Goal: Information Seeking & Learning: Learn about a topic

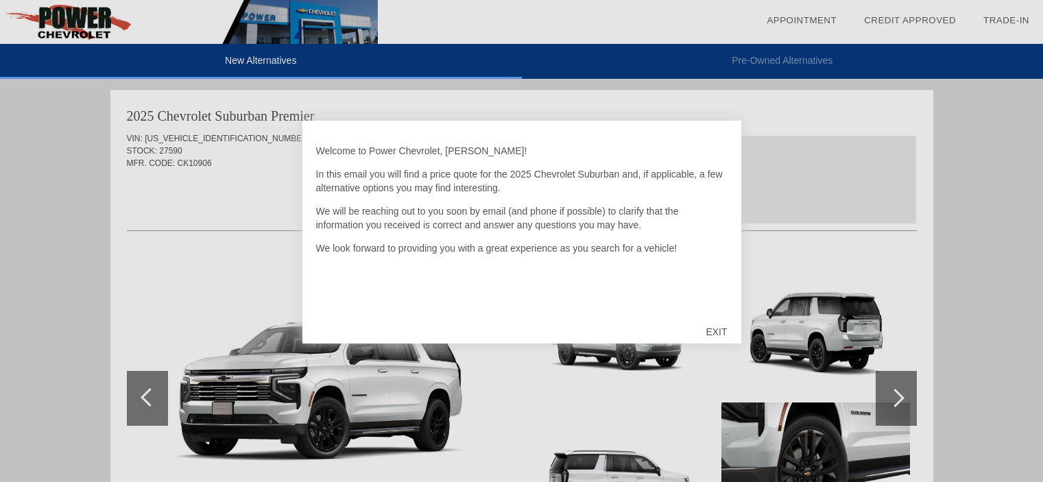
scroll to position [844, 0]
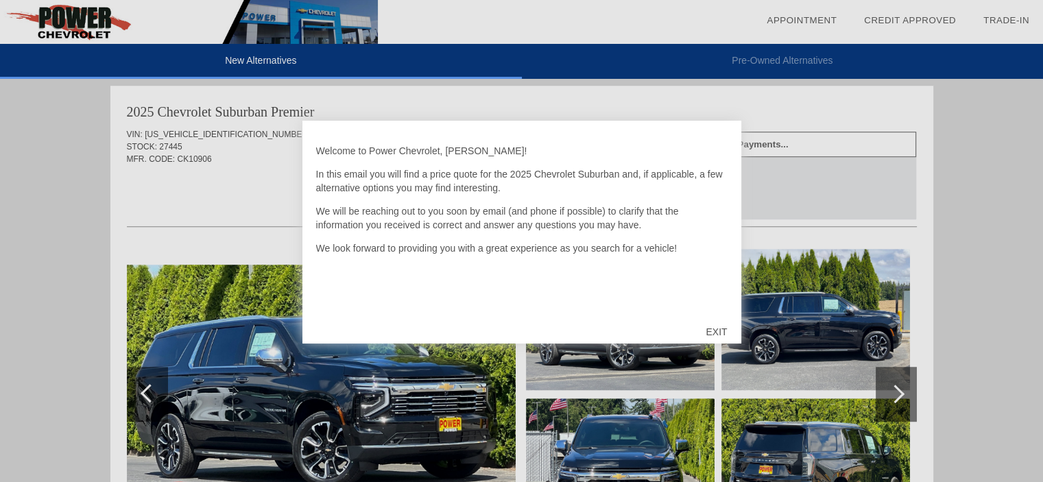
click at [713, 330] on div "EXIT" at bounding box center [716, 331] width 49 height 41
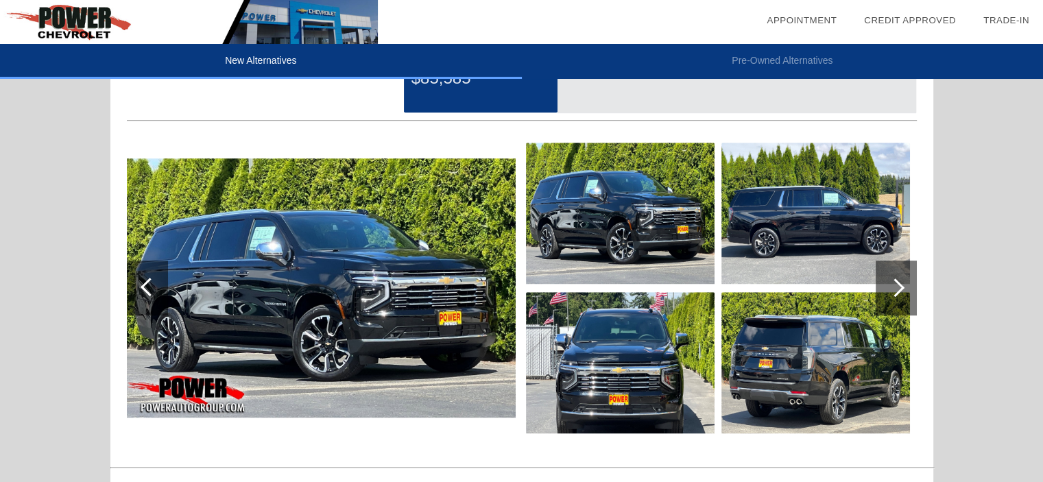
scroll to position [981, 0]
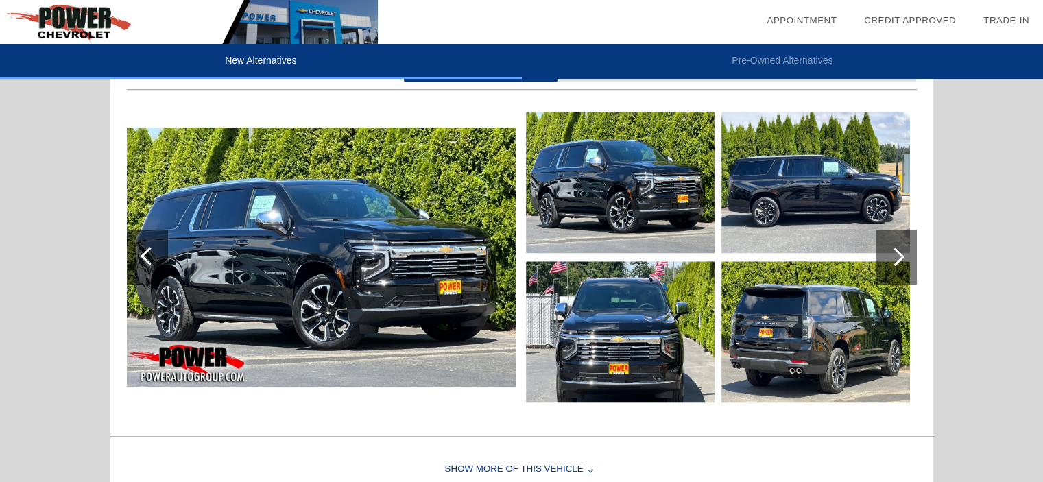
click at [325, 272] on img at bounding box center [321, 257] width 389 height 259
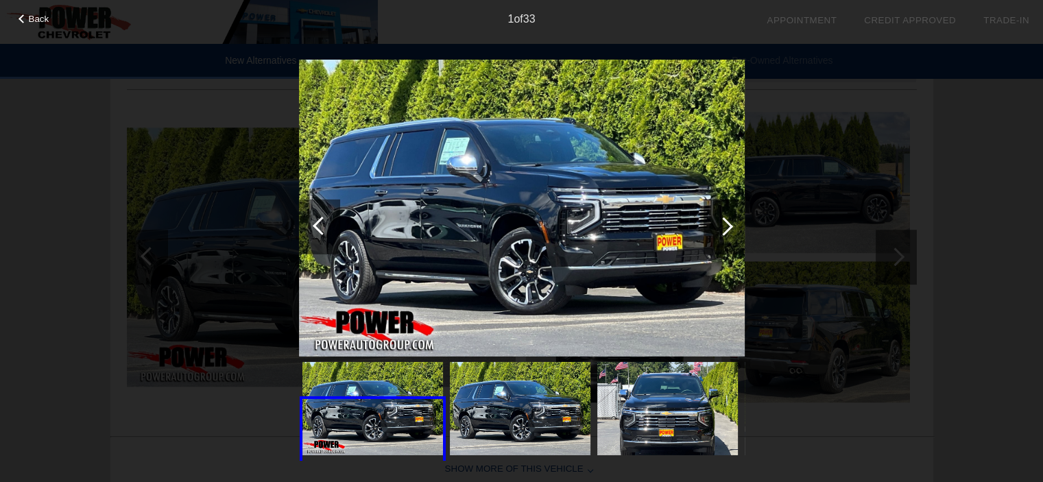
click at [712, 224] on div at bounding box center [724, 226] width 41 height 55
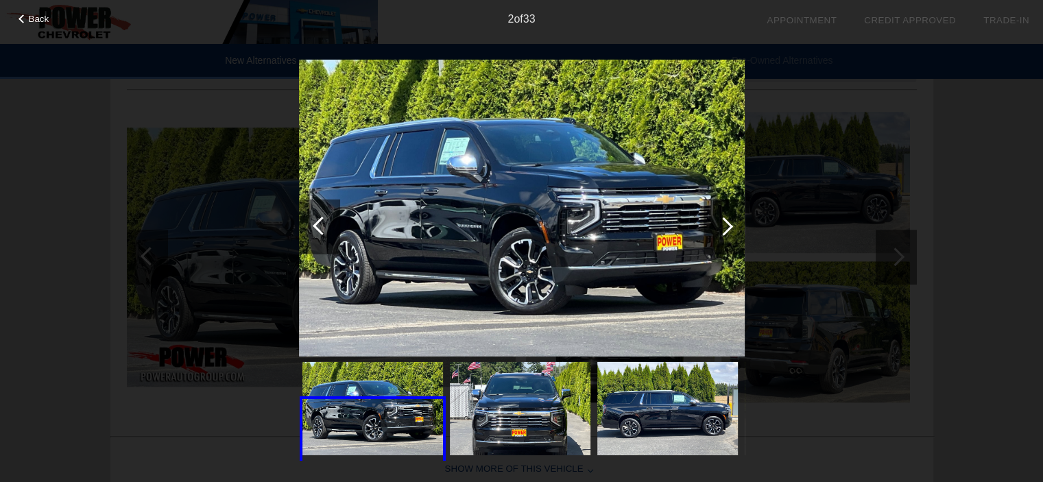
click at [728, 225] on div at bounding box center [723, 226] width 19 height 19
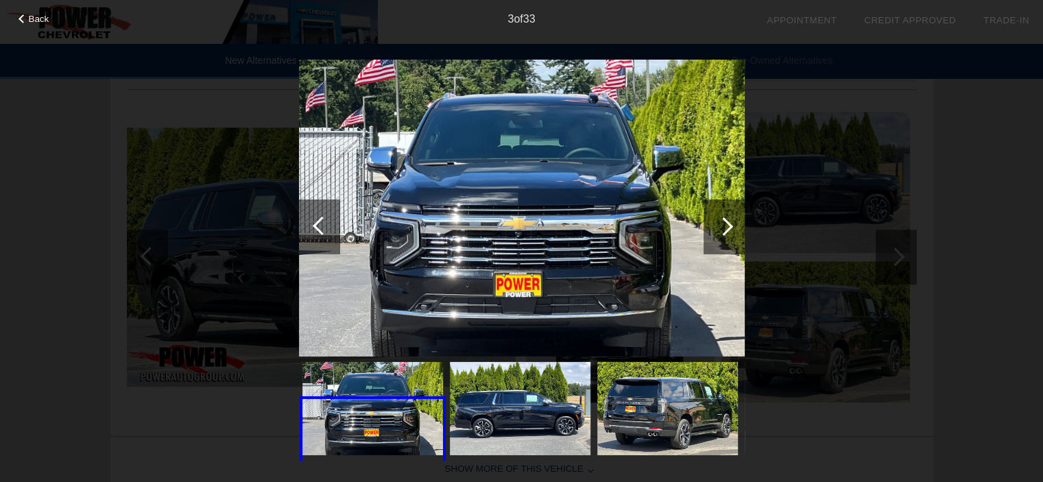
click at [605, 231] on img at bounding box center [522, 207] width 446 height 297
click at [734, 232] on div at bounding box center [724, 226] width 41 height 55
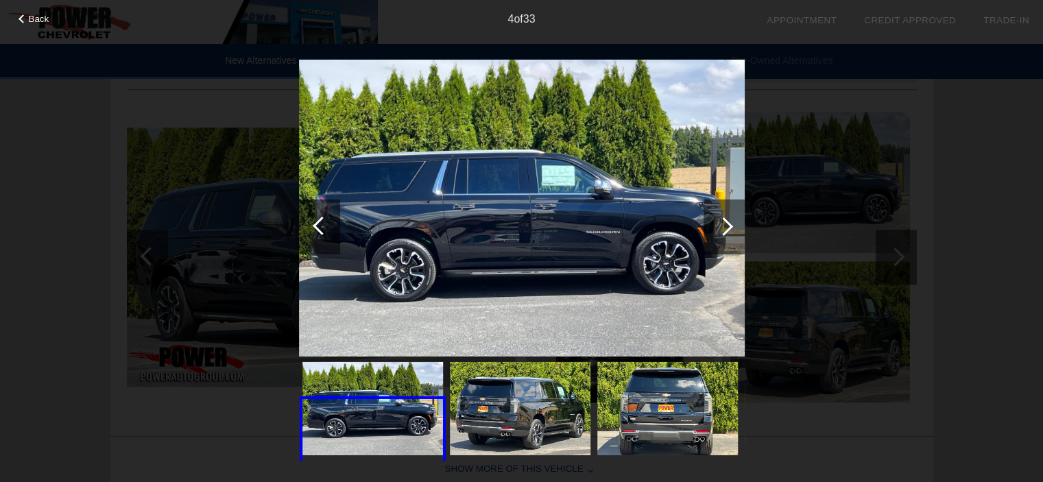
click at [730, 230] on div at bounding box center [724, 226] width 41 height 55
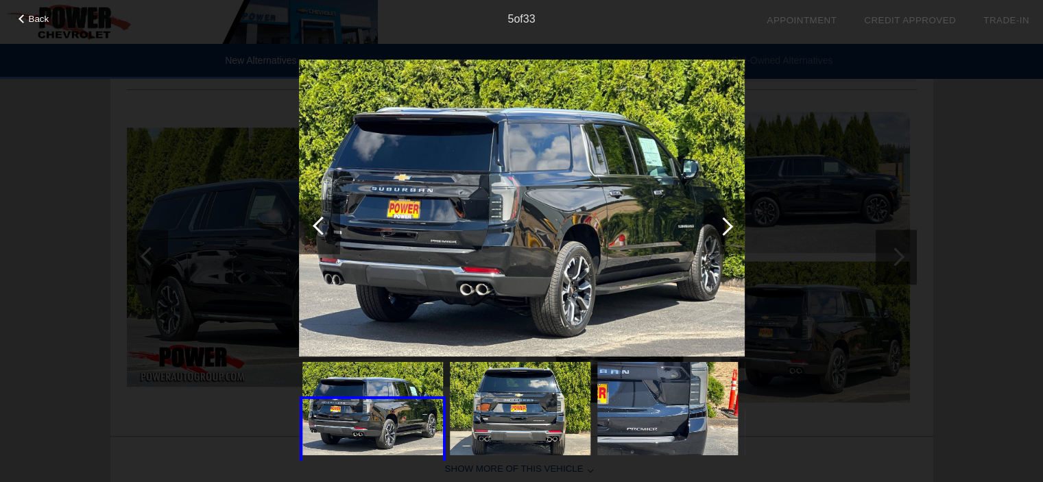
click at [730, 230] on div at bounding box center [724, 226] width 41 height 55
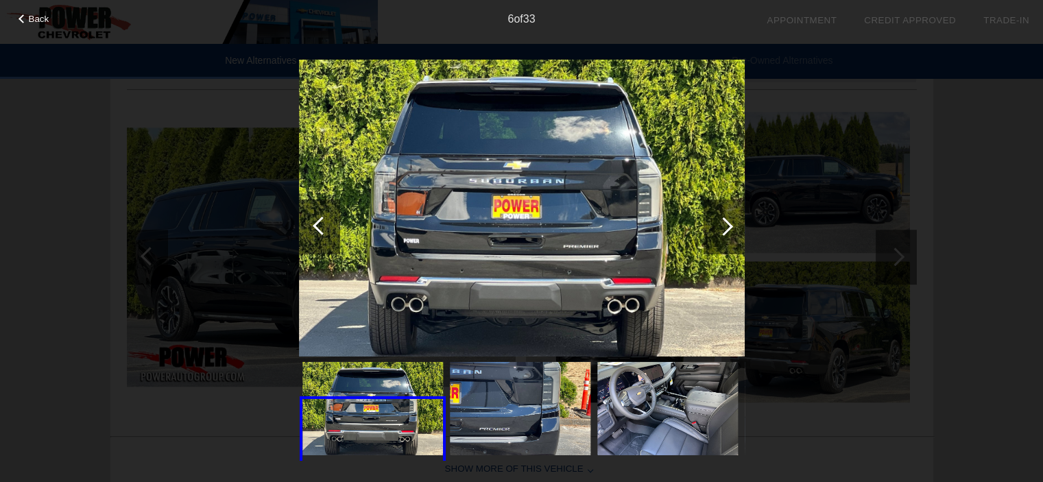
click at [730, 230] on div at bounding box center [724, 226] width 41 height 55
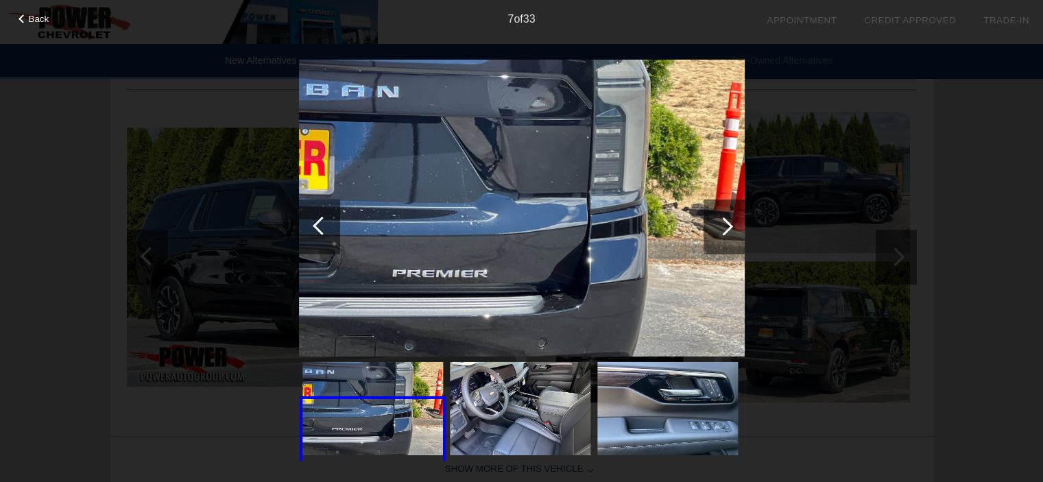
click at [730, 230] on div at bounding box center [724, 226] width 41 height 55
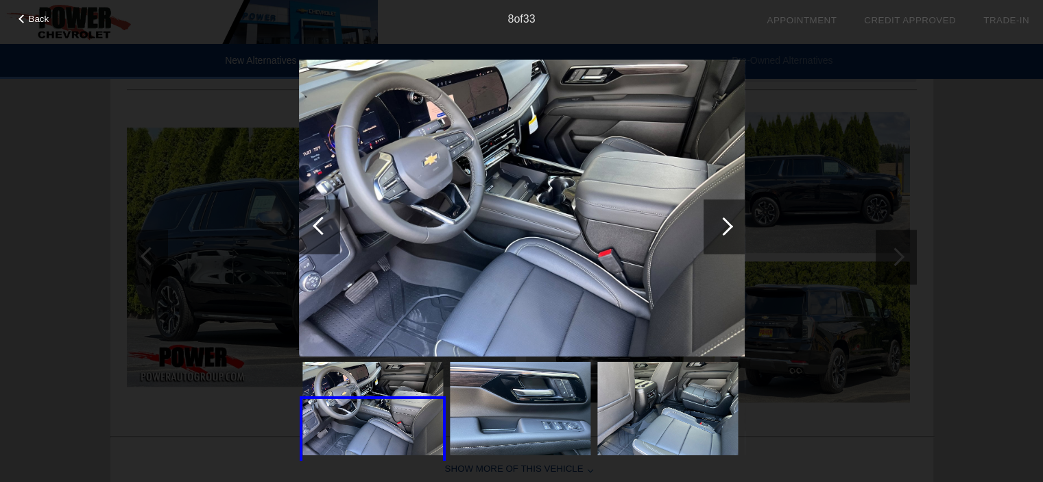
click at [730, 230] on div at bounding box center [724, 226] width 41 height 55
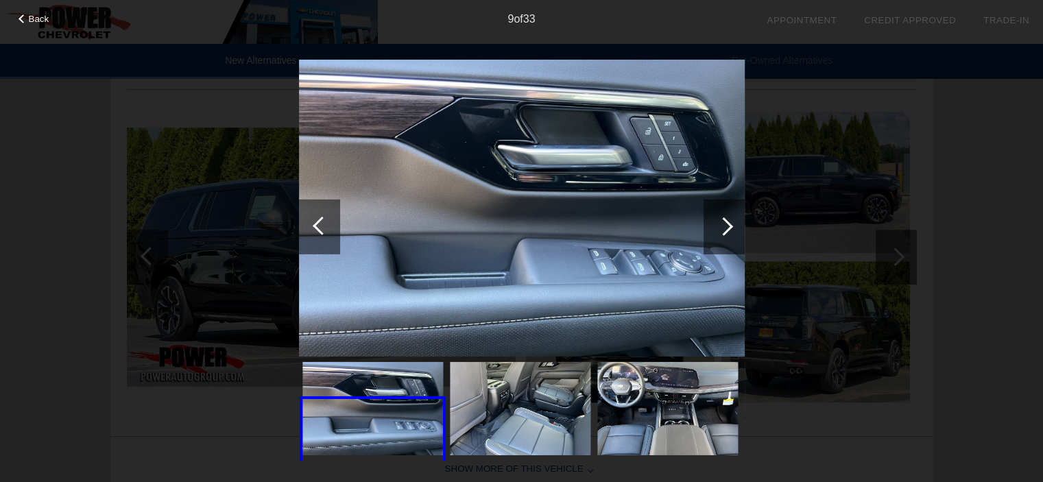
click at [730, 230] on div at bounding box center [724, 226] width 41 height 55
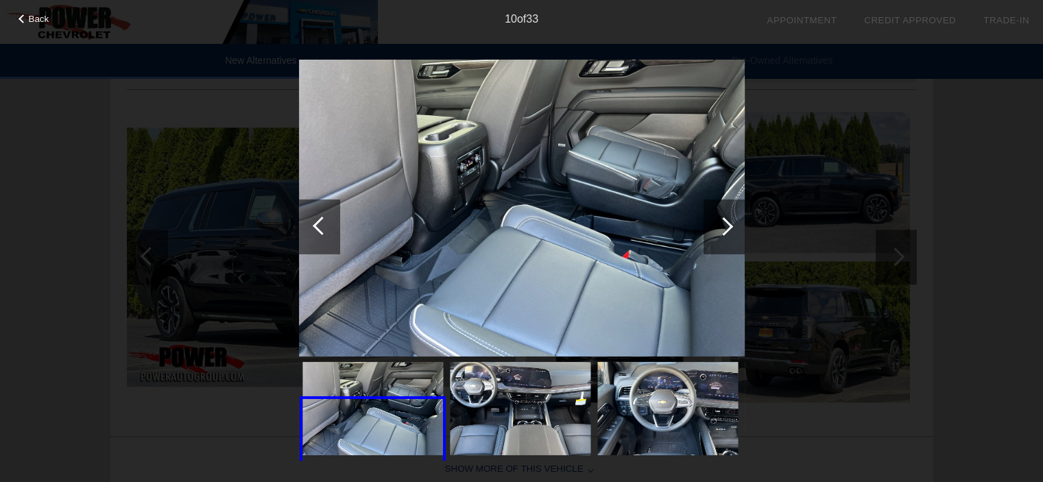
click at [730, 230] on div at bounding box center [724, 226] width 41 height 55
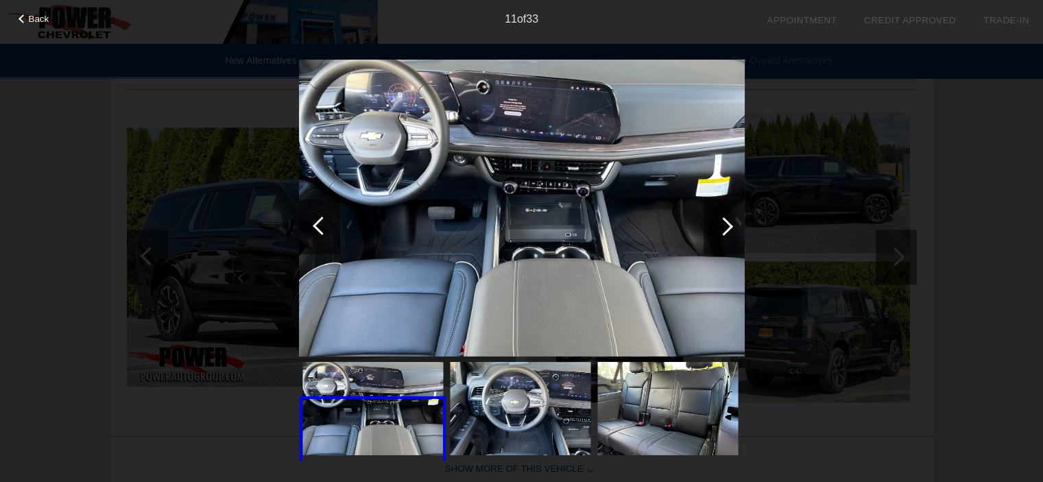
click at [730, 230] on div at bounding box center [724, 226] width 41 height 55
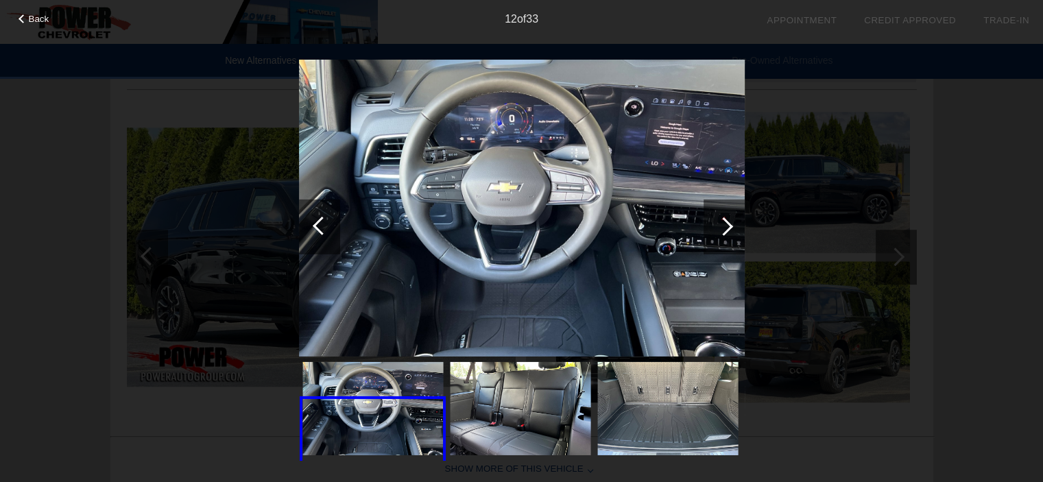
click at [730, 230] on div at bounding box center [724, 226] width 41 height 55
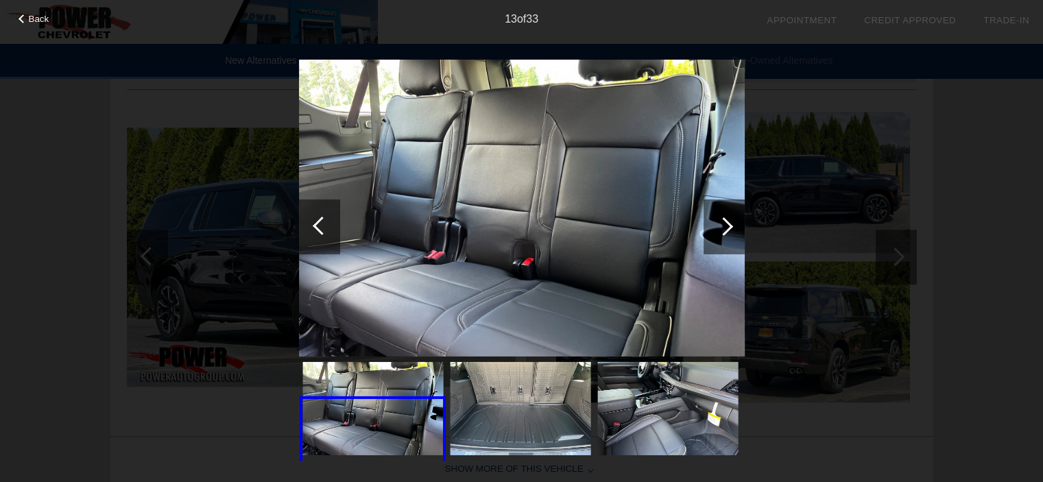
click at [730, 230] on div at bounding box center [724, 226] width 41 height 55
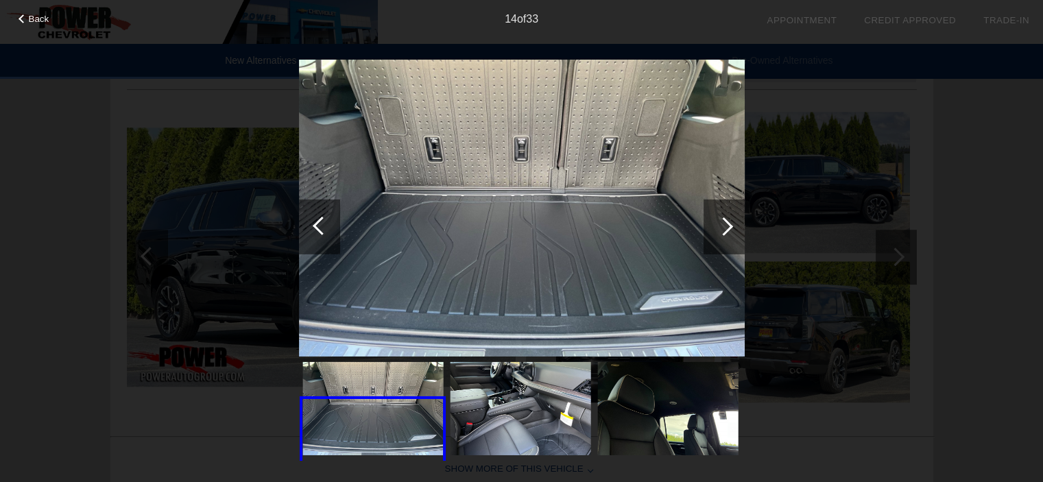
click at [730, 230] on div at bounding box center [724, 226] width 41 height 55
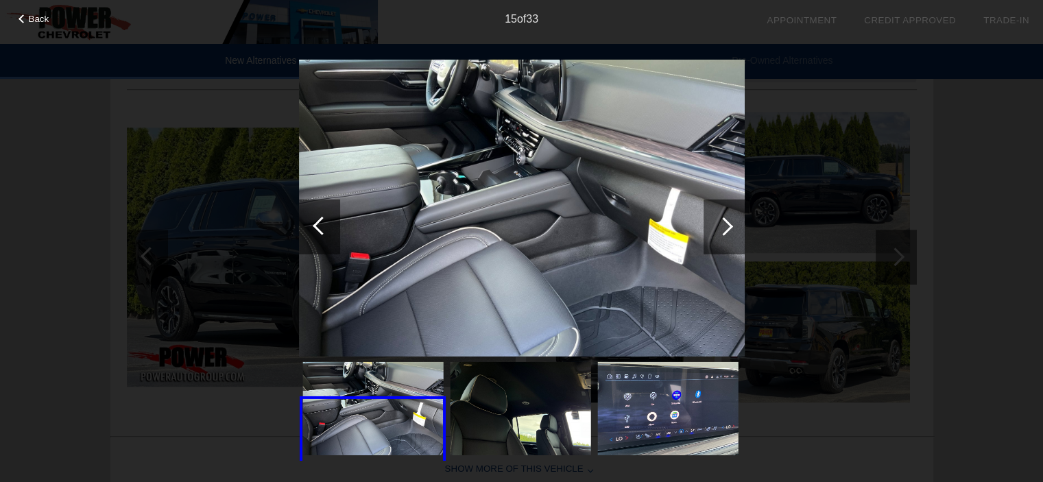
click at [730, 230] on div at bounding box center [724, 226] width 41 height 55
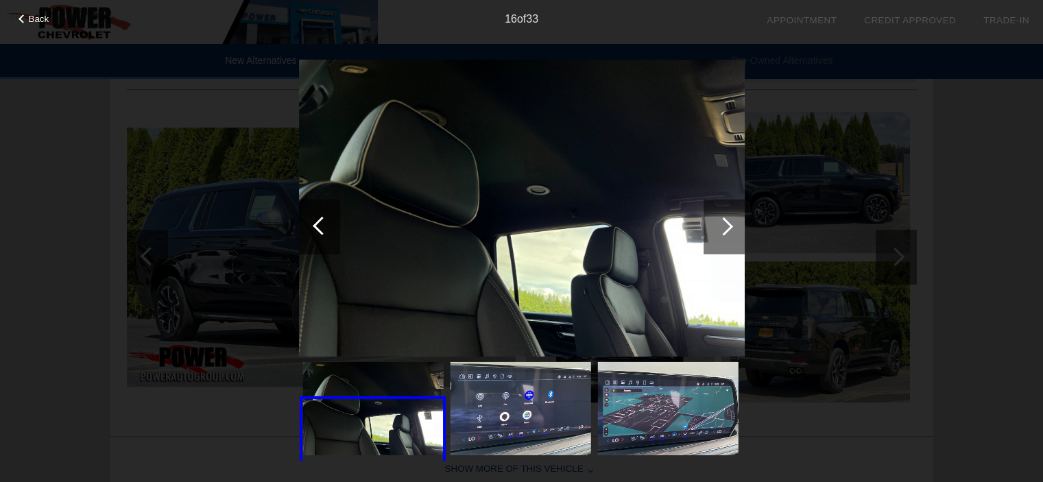
click at [730, 230] on div at bounding box center [724, 226] width 41 height 55
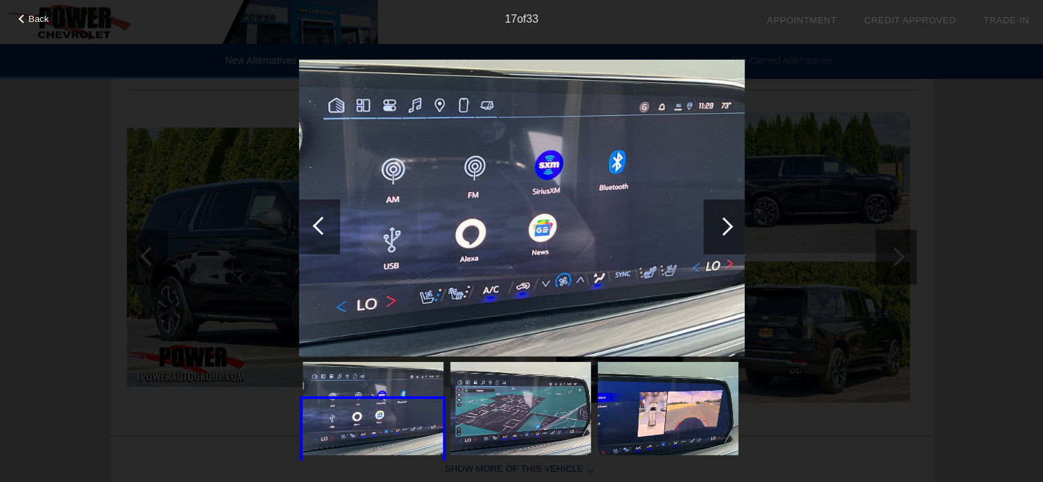
click at [730, 230] on div at bounding box center [724, 226] width 41 height 55
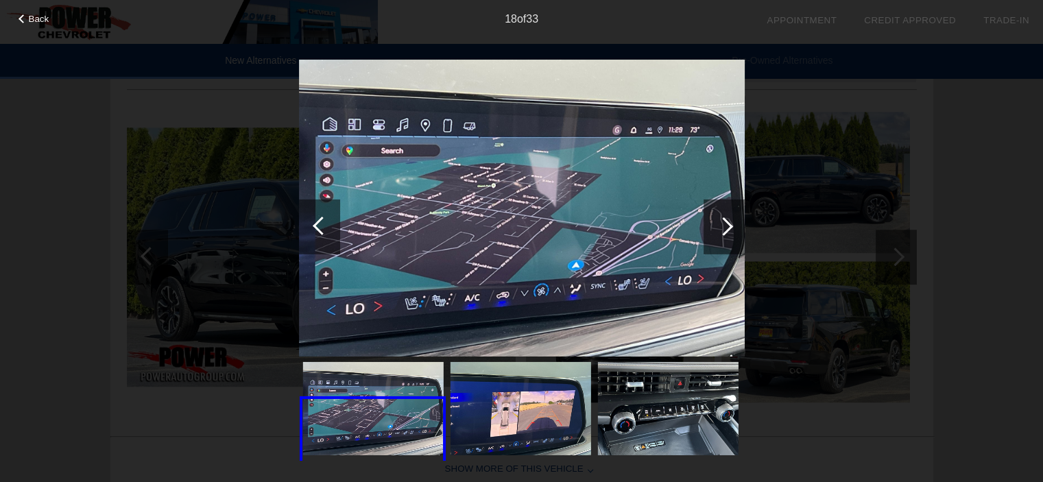
click at [730, 230] on div at bounding box center [724, 226] width 41 height 55
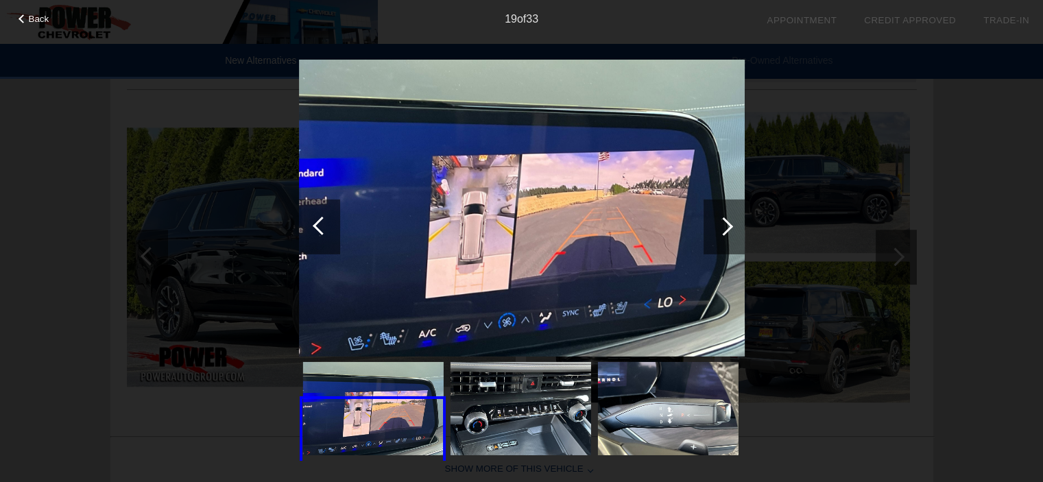
click at [730, 230] on div at bounding box center [724, 226] width 41 height 55
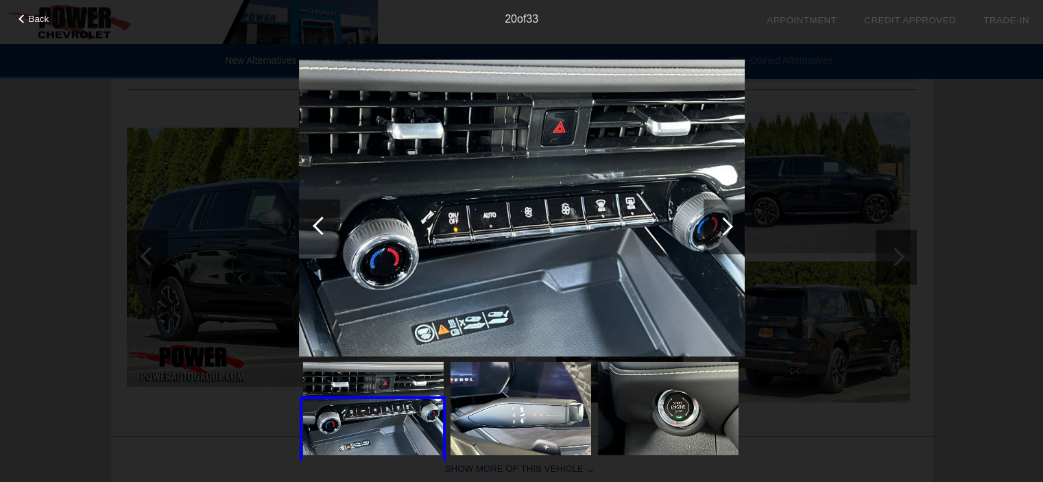
click at [730, 230] on div at bounding box center [724, 226] width 41 height 55
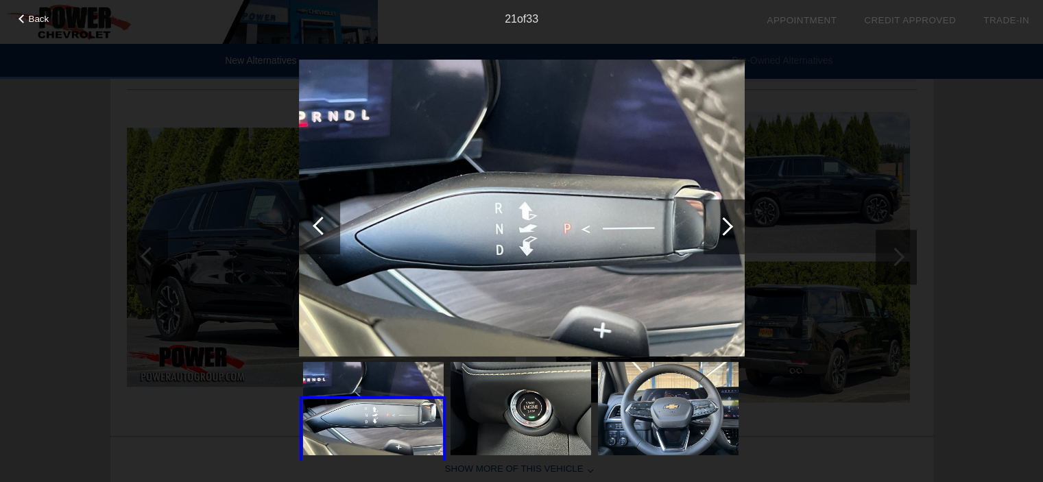
click at [730, 230] on div at bounding box center [724, 226] width 41 height 55
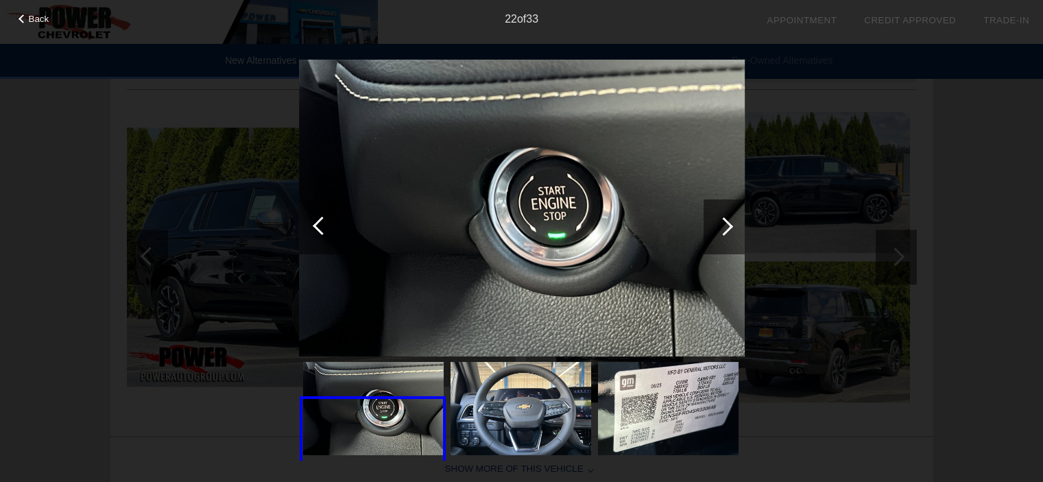
click at [730, 230] on div at bounding box center [724, 226] width 41 height 55
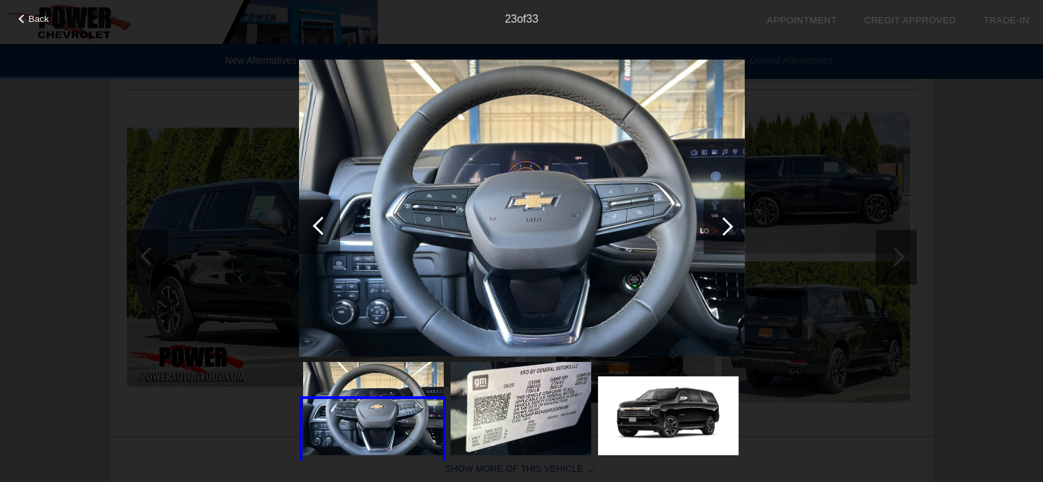
click at [730, 230] on div at bounding box center [724, 226] width 41 height 55
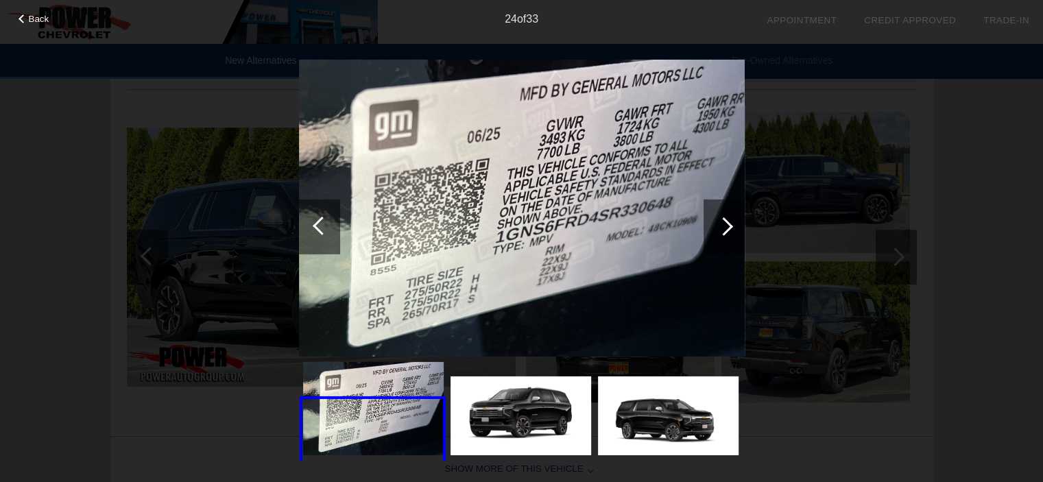
click at [730, 230] on div at bounding box center [724, 226] width 41 height 55
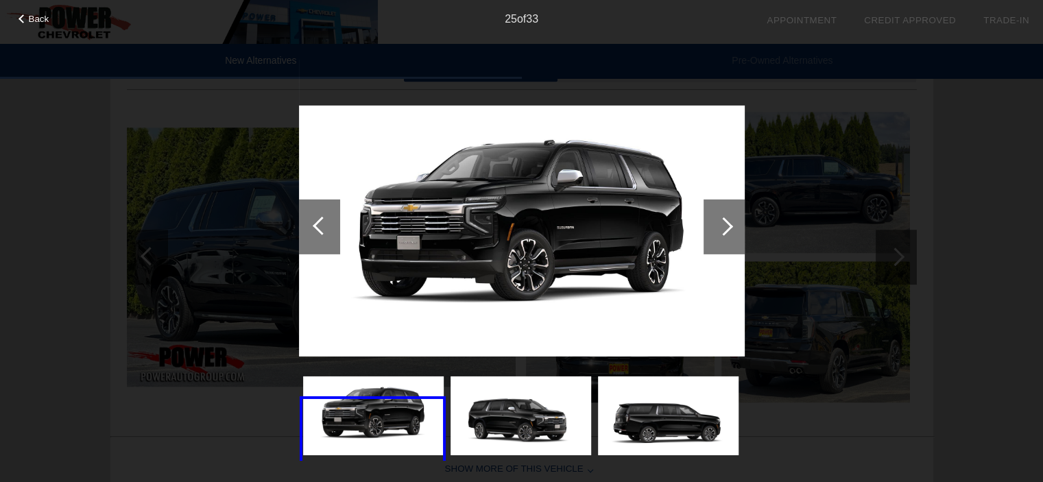
click at [730, 230] on div at bounding box center [724, 226] width 41 height 55
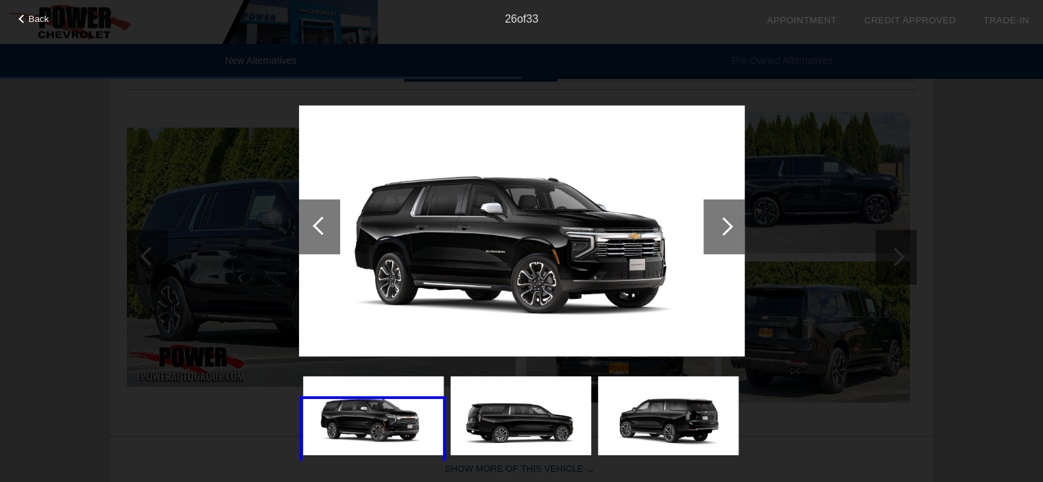
click at [730, 230] on div at bounding box center [724, 226] width 41 height 55
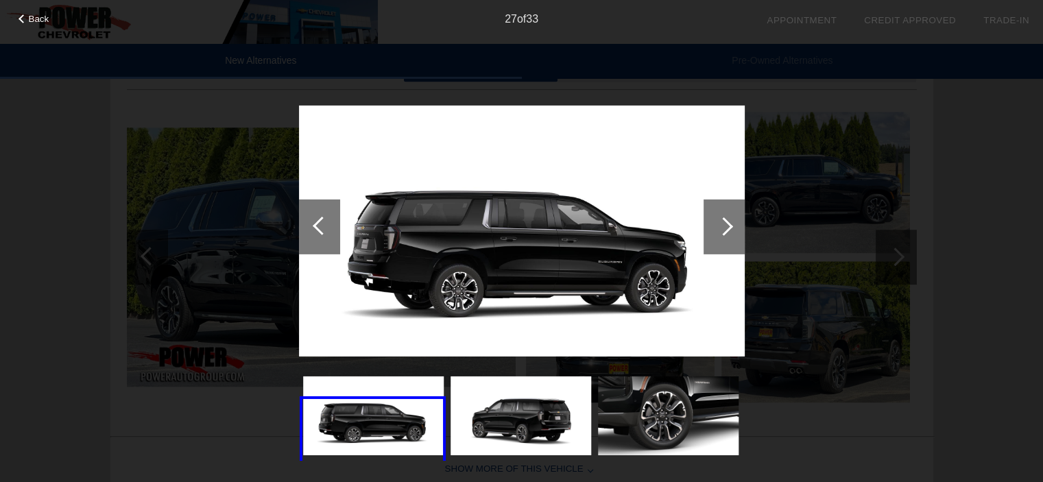
click at [730, 230] on div at bounding box center [724, 226] width 41 height 55
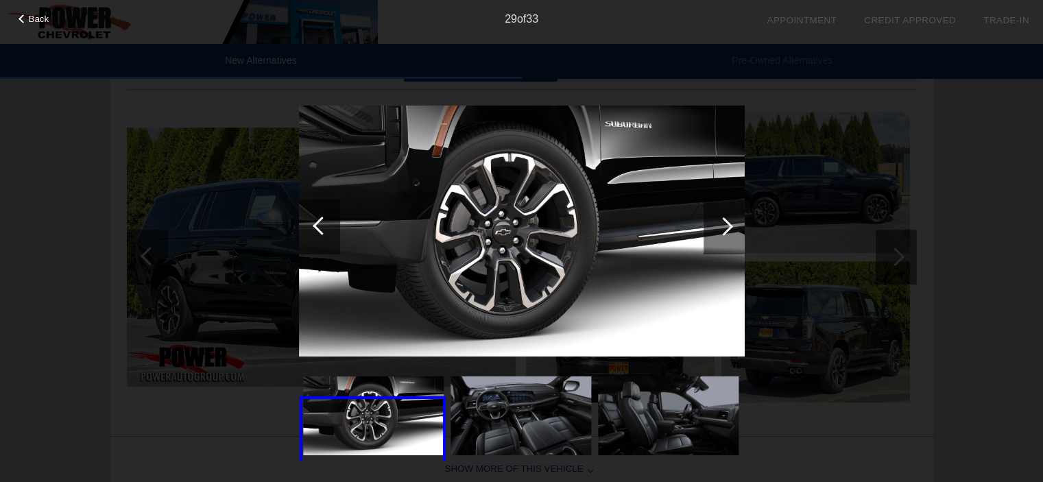
click at [730, 230] on div at bounding box center [724, 226] width 41 height 55
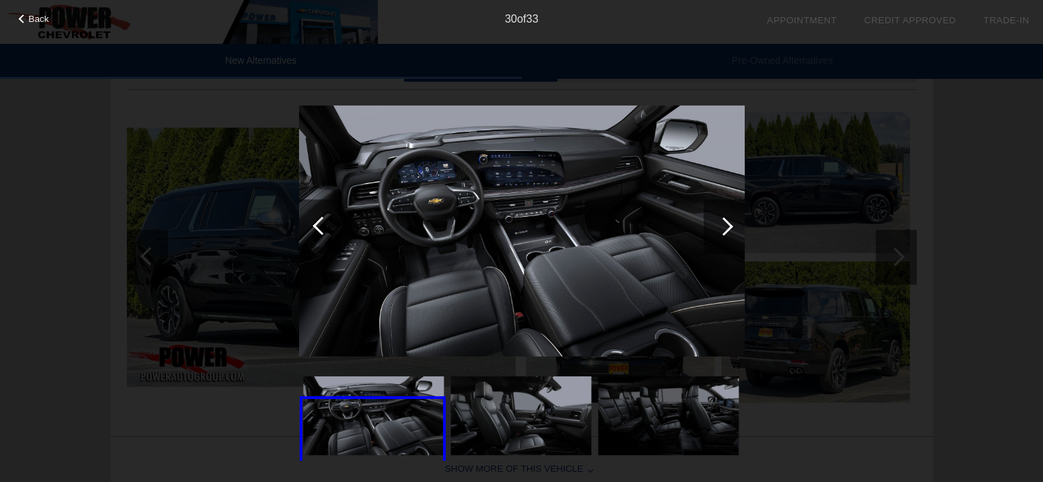
click at [730, 230] on div at bounding box center [724, 226] width 41 height 55
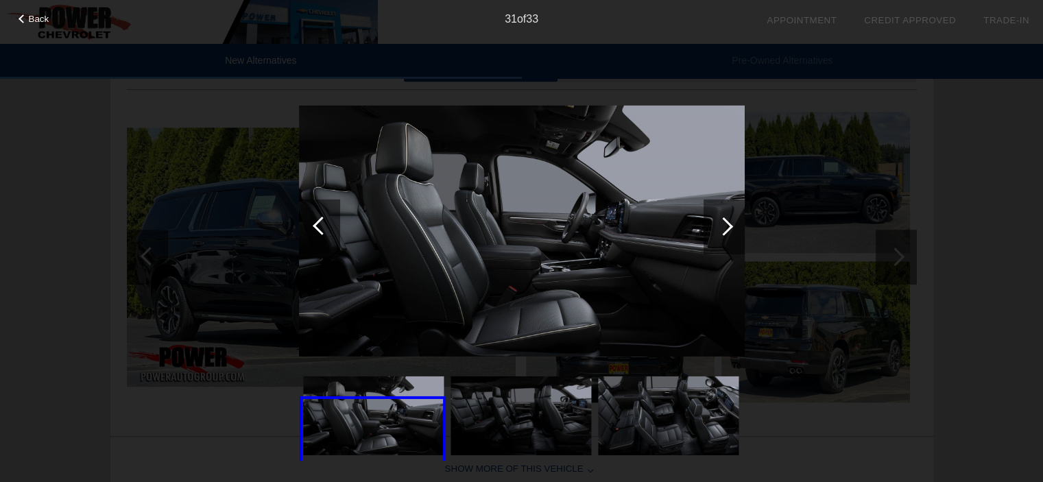
click at [730, 230] on div at bounding box center [724, 226] width 41 height 55
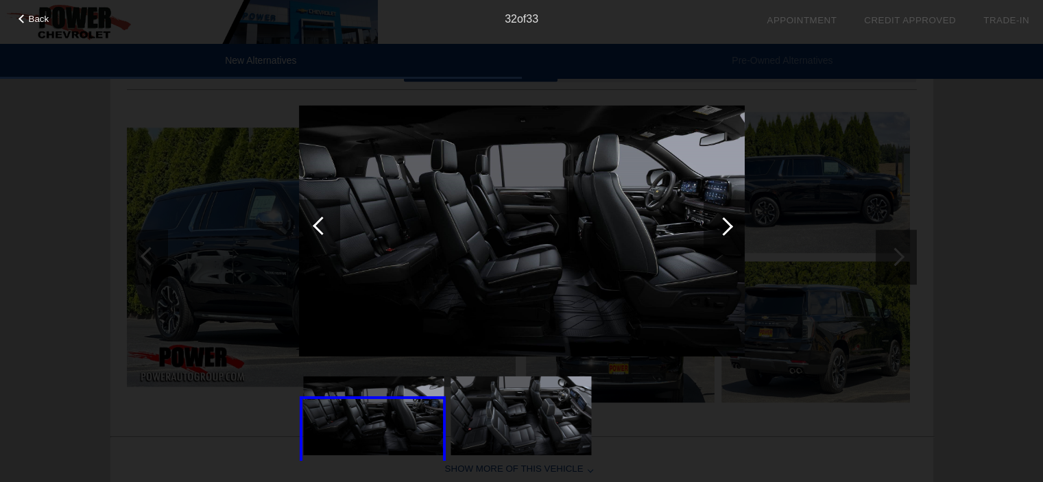
click at [730, 230] on div at bounding box center [724, 226] width 41 height 55
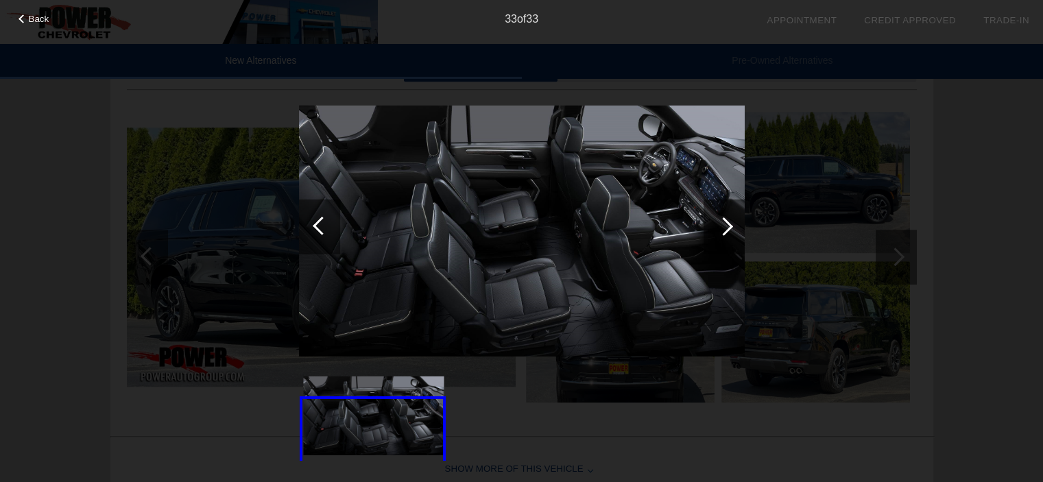
click at [730, 230] on div at bounding box center [724, 226] width 41 height 55
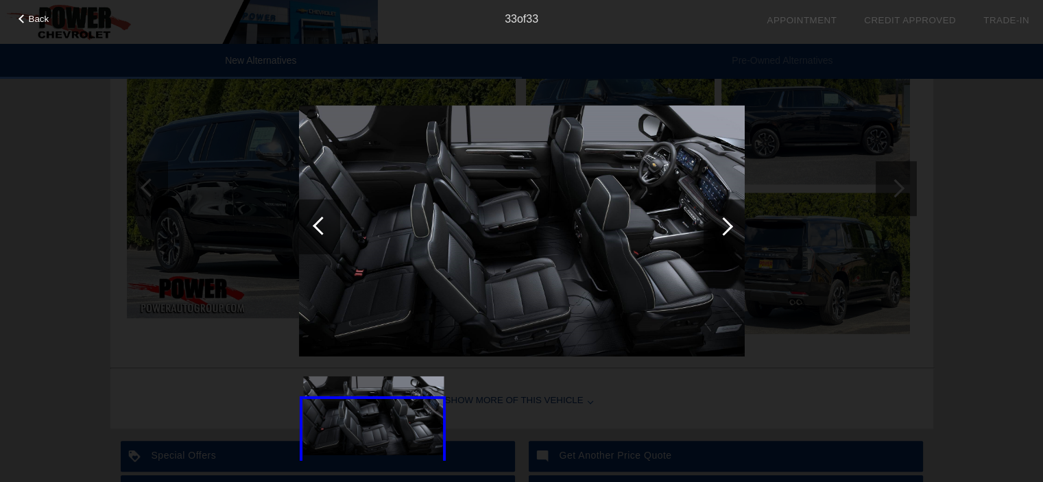
click at [726, 221] on div at bounding box center [723, 226] width 19 height 19
click at [133, 228] on div "Back 33 of 33" at bounding box center [521, 241] width 1043 height 482
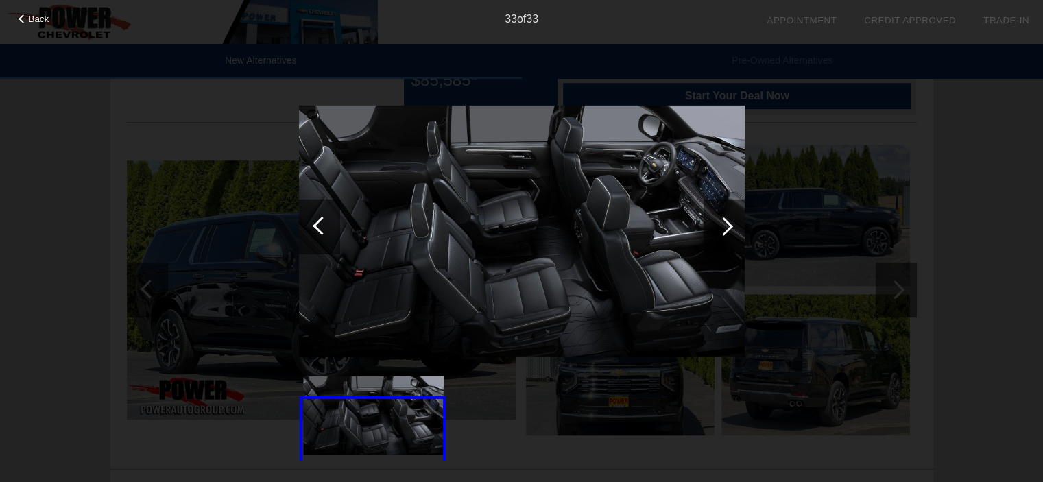
click at [669, 230] on img at bounding box center [522, 231] width 446 height 251
click at [586, 82] on div at bounding box center [522, 260] width 446 height 402
drag, startPoint x: 37, startPoint y: 23, endPoint x: 549, endPoint y: 171, distance: 532.3
click at [38, 23] on span "Back" at bounding box center [39, 19] width 21 height 10
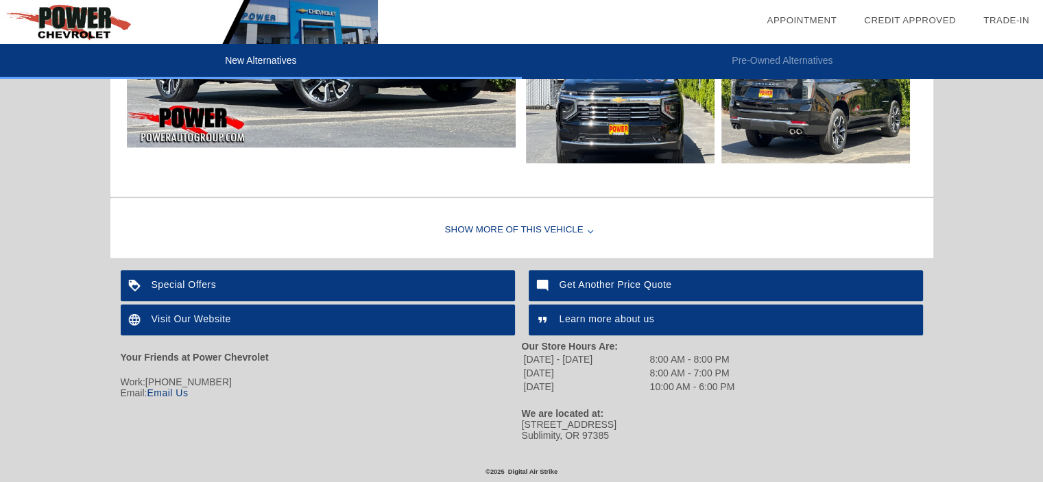
scroll to position [1222, 0]
click at [496, 232] on div "Show More of this Vehicle" at bounding box center [521, 230] width 823 height 55
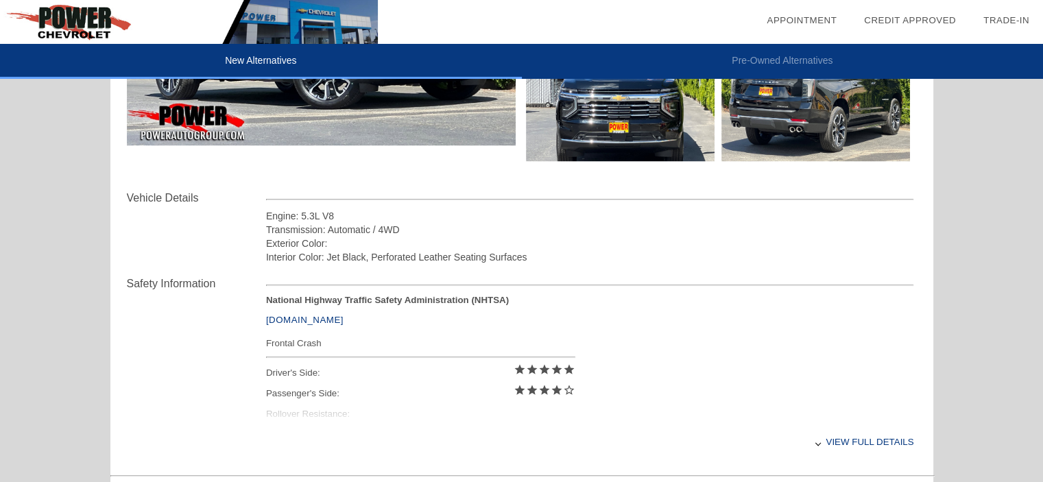
click at [642, 265] on div "Safety Information National Highway Traffic Safety Administration (NHTSA) [DOMA…" at bounding box center [522, 367] width 790 height 206
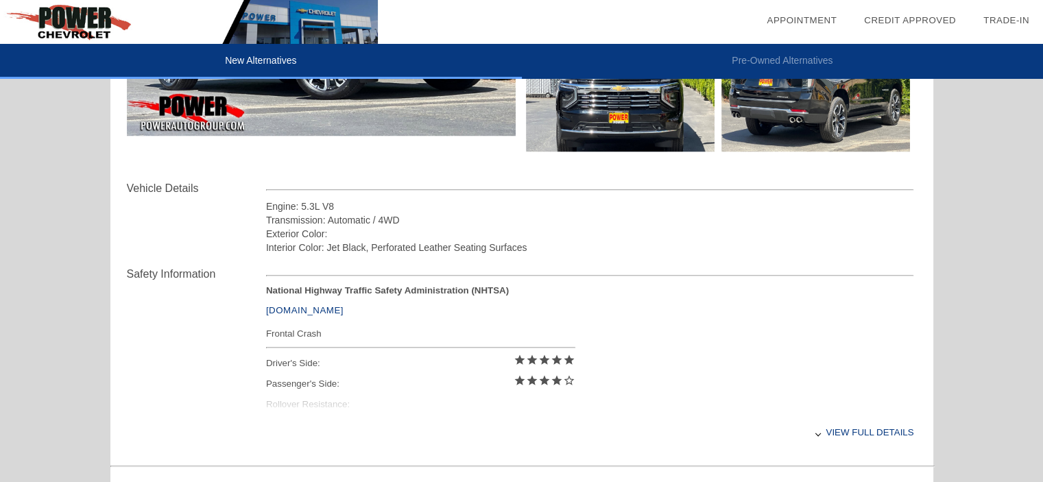
scroll to position [1359, 0]
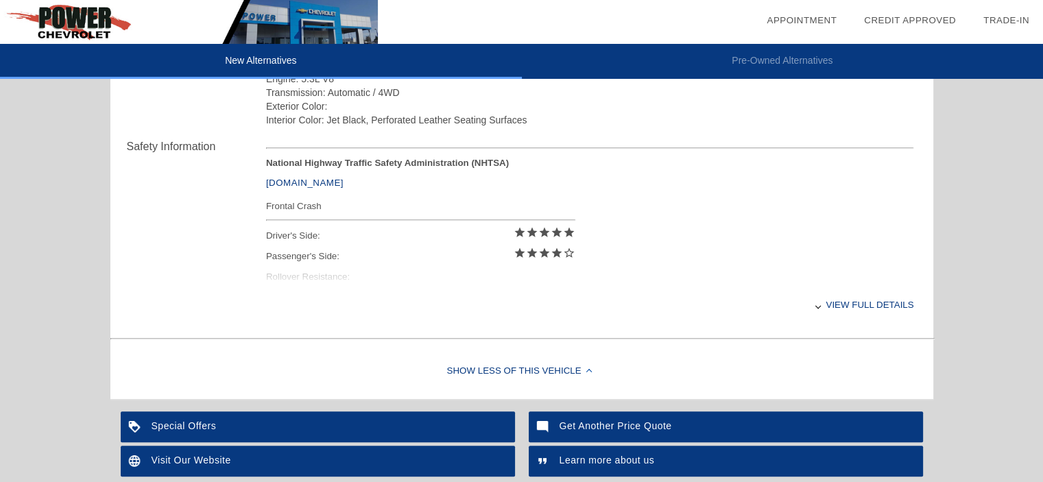
click at [868, 302] on div "View full details" at bounding box center [590, 305] width 648 height 34
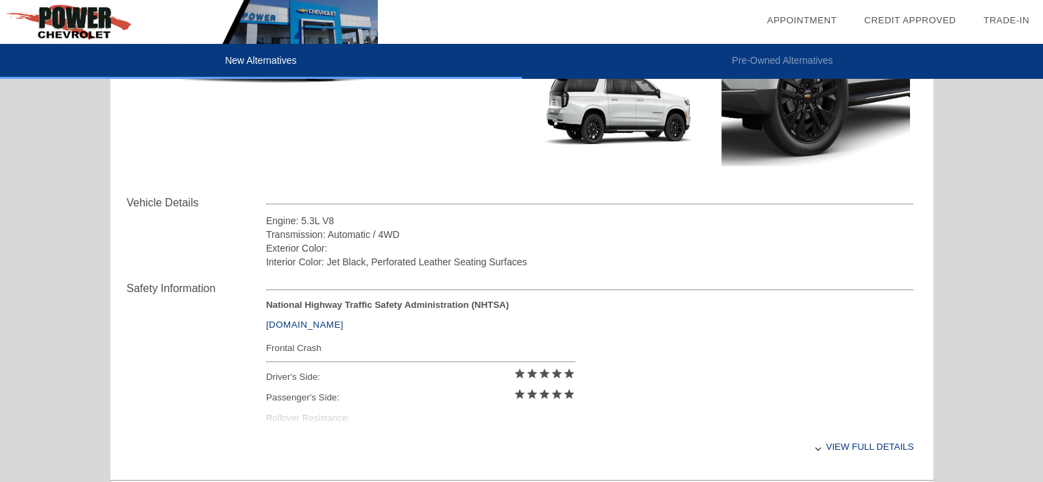
scroll to position [543, 0]
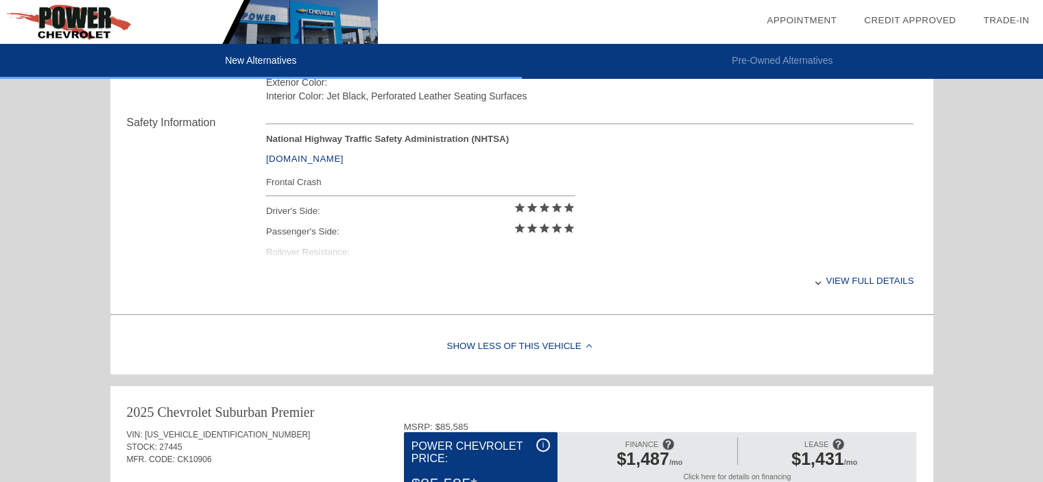
click at [872, 282] on div "View full details" at bounding box center [590, 281] width 648 height 34
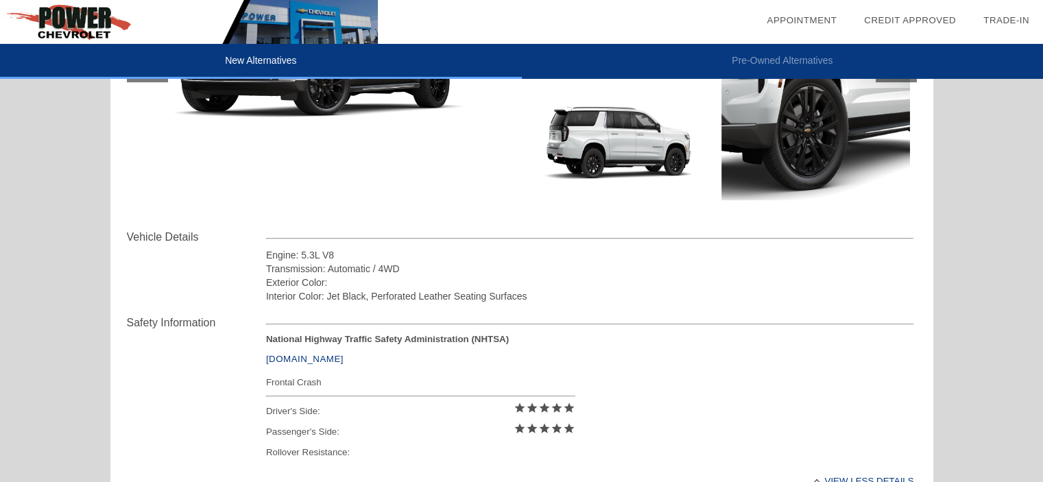
scroll to position [337, 0]
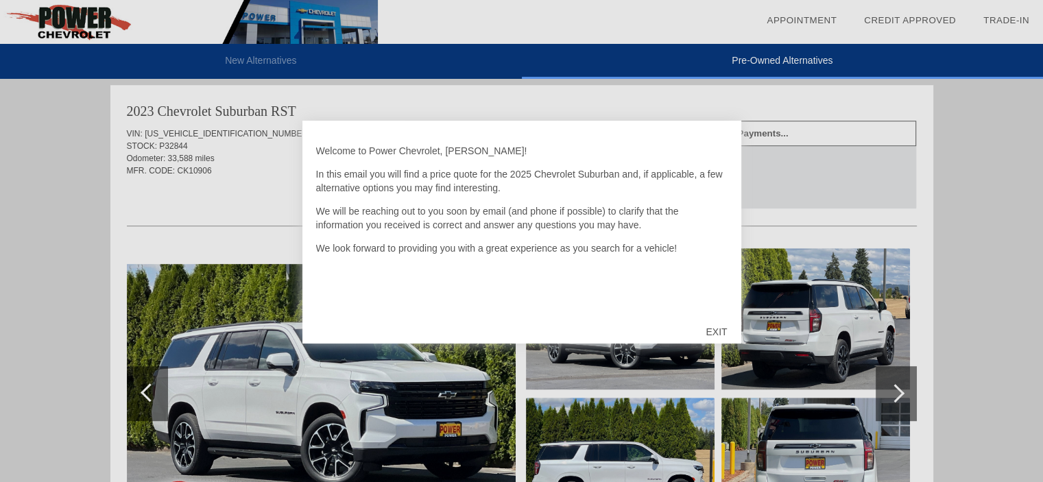
scroll to position [843, 0]
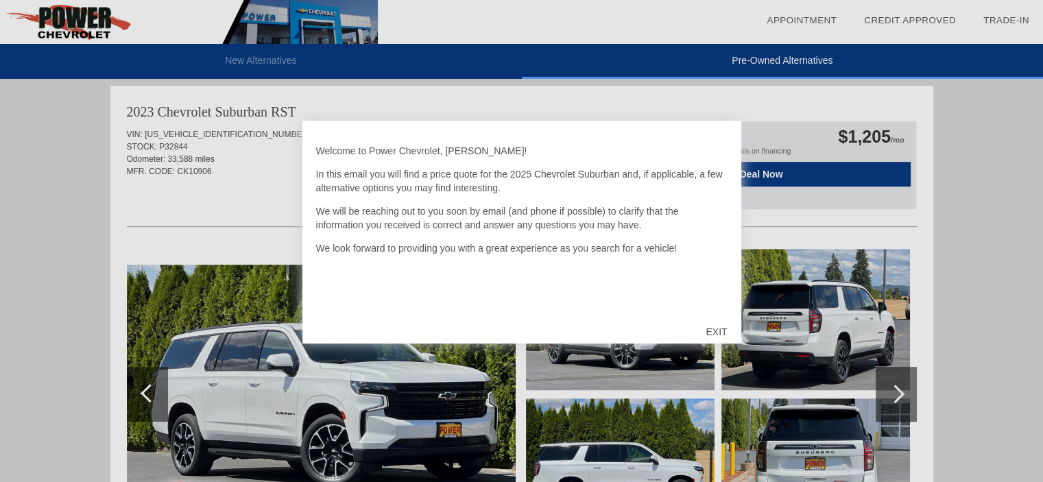
click at [53, 336] on div at bounding box center [521, 241] width 1043 height 482
click at [690, 326] on div "Welcome to Power Chevrolet, Tyler! In this email you will find a price quote fo…" at bounding box center [521, 232] width 439 height 223
click at [718, 328] on div "EXIT" at bounding box center [716, 331] width 49 height 41
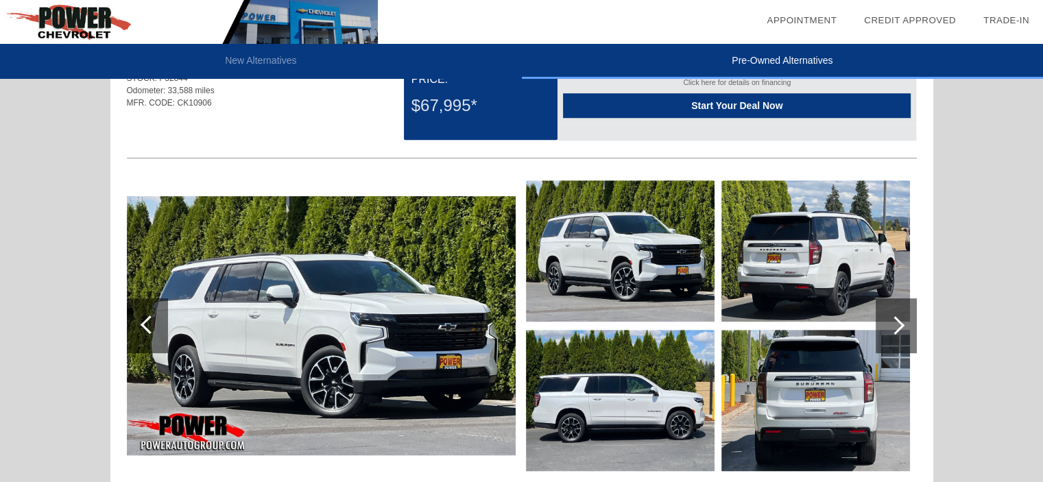
scroll to position [981, 0]
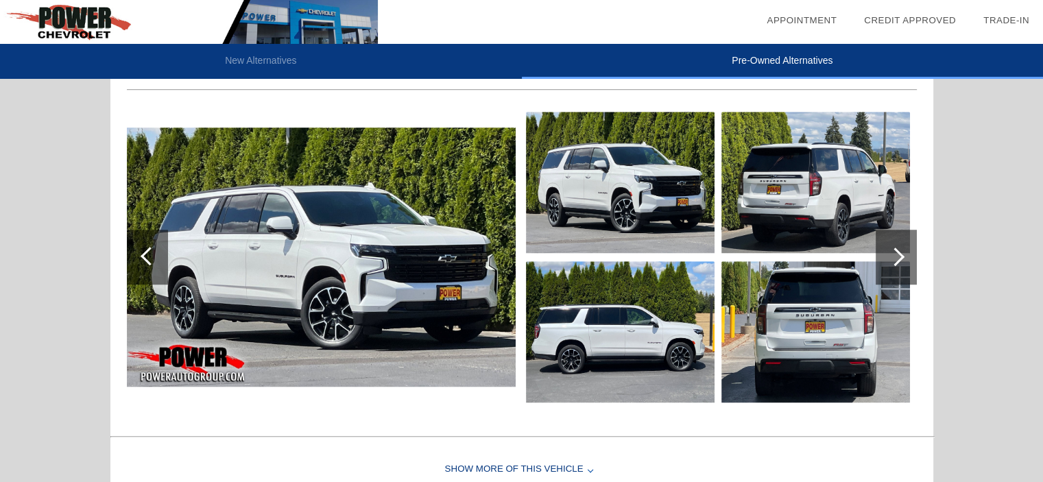
click at [339, 239] on img at bounding box center [321, 257] width 389 height 259
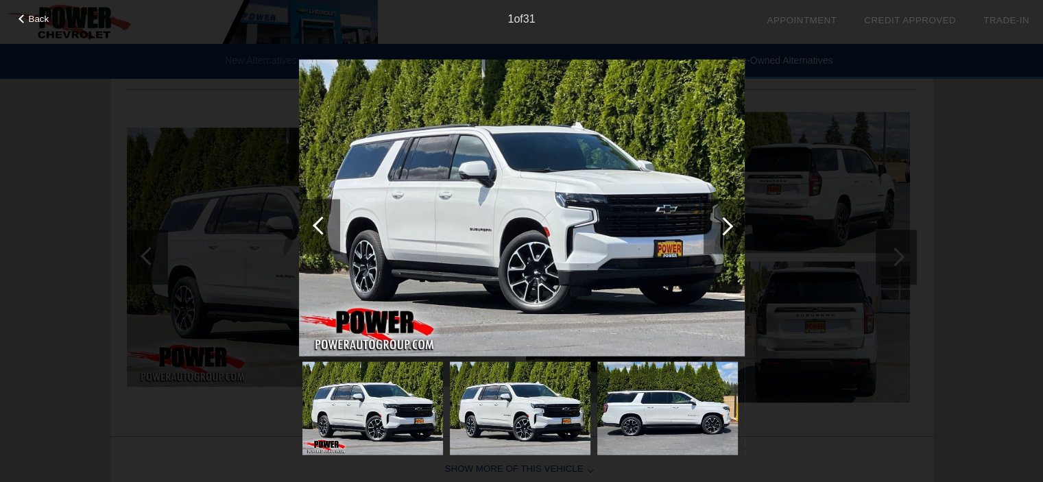
click at [727, 216] on div at bounding box center [724, 226] width 41 height 55
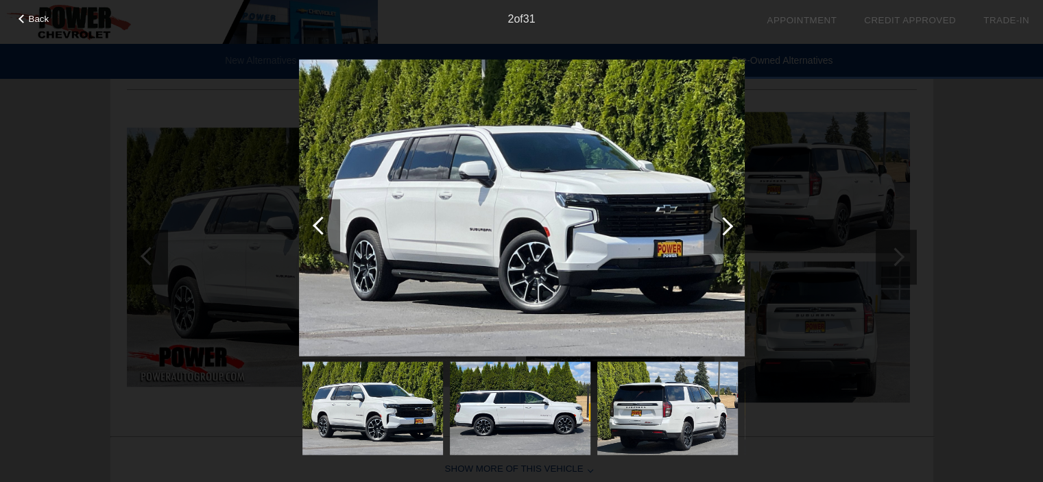
click at [727, 217] on div at bounding box center [724, 226] width 41 height 55
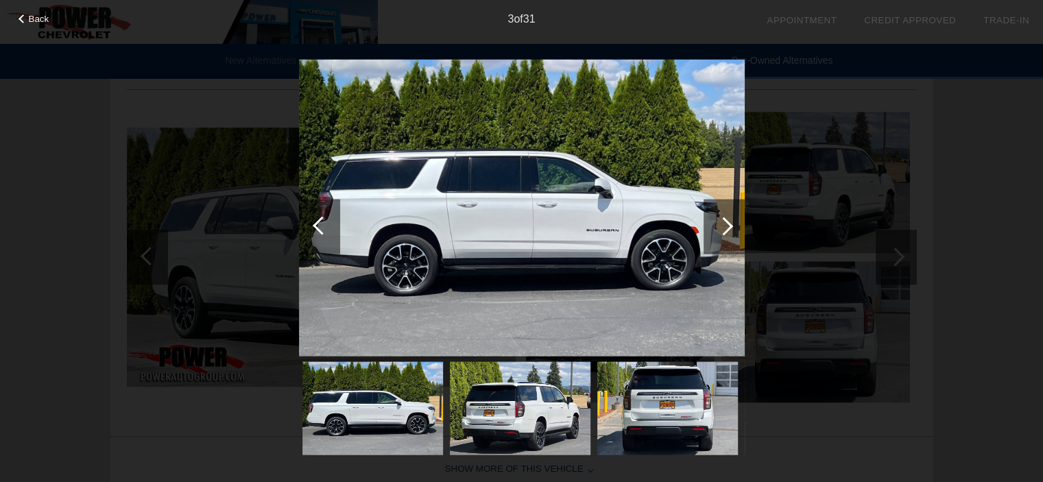
click at [727, 217] on div at bounding box center [724, 226] width 41 height 55
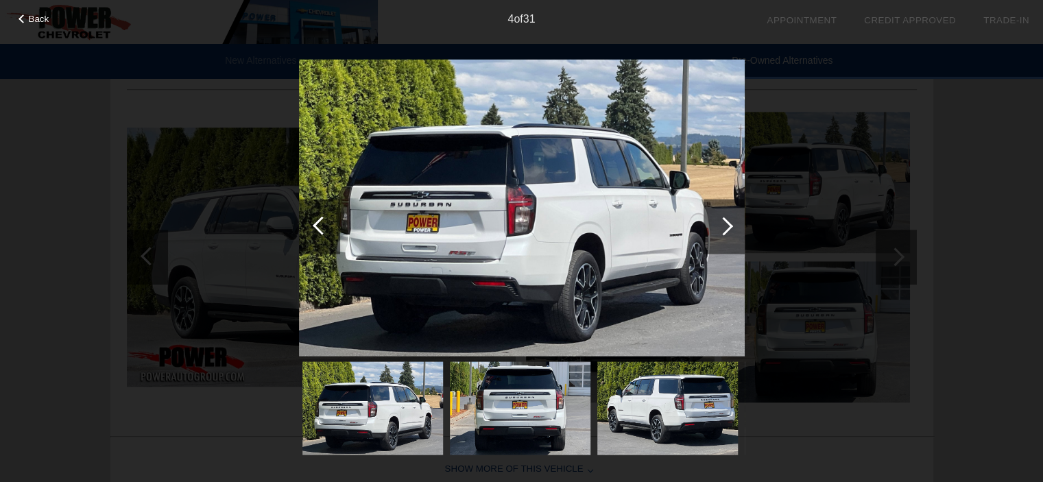
click at [727, 218] on div at bounding box center [724, 226] width 41 height 55
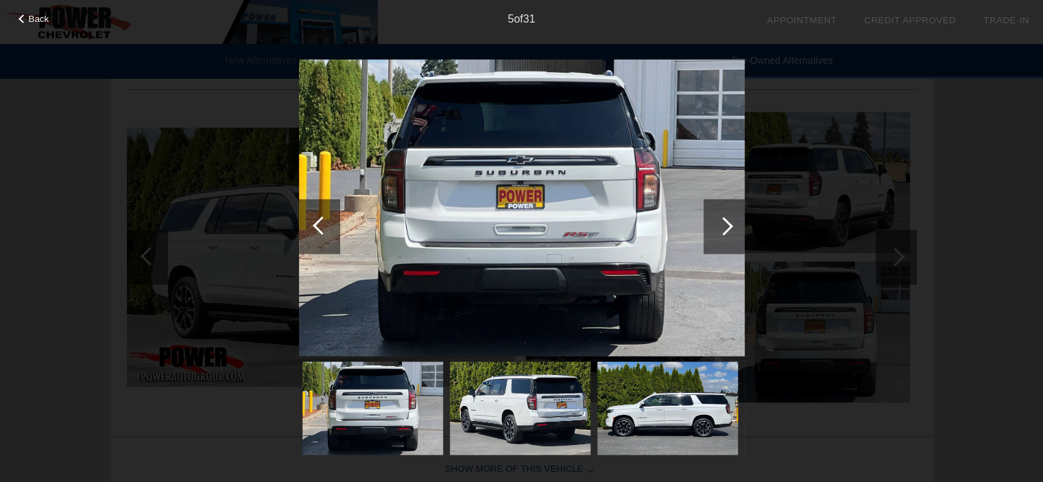
click at [727, 218] on div at bounding box center [724, 226] width 41 height 55
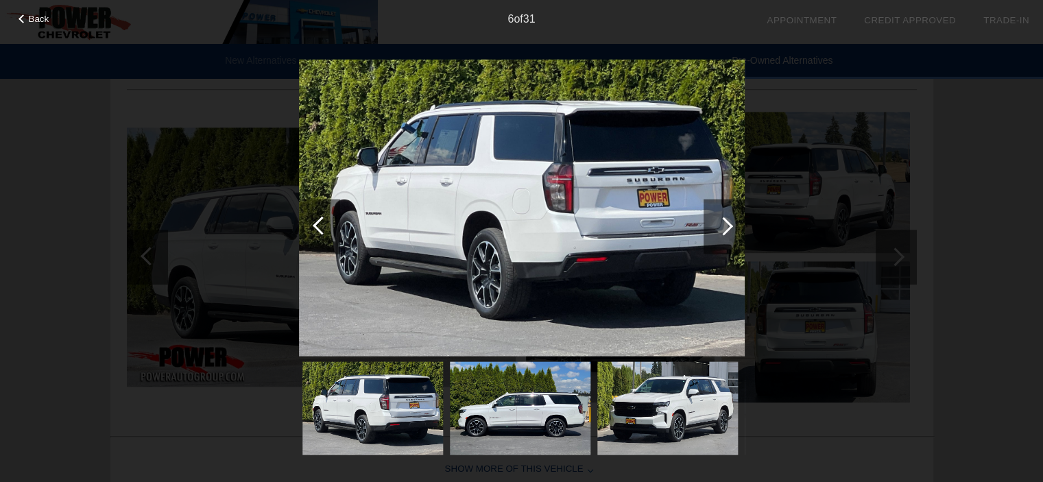
click at [727, 218] on div at bounding box center [724, 226] width 41 height 55
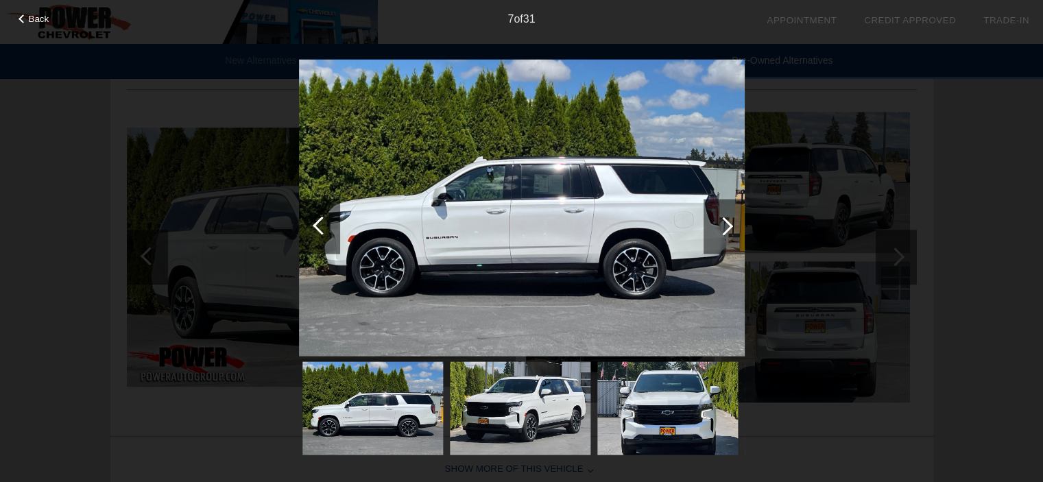
click at [727, 218] on div at bounding box center [724, 226] width 41 height 55
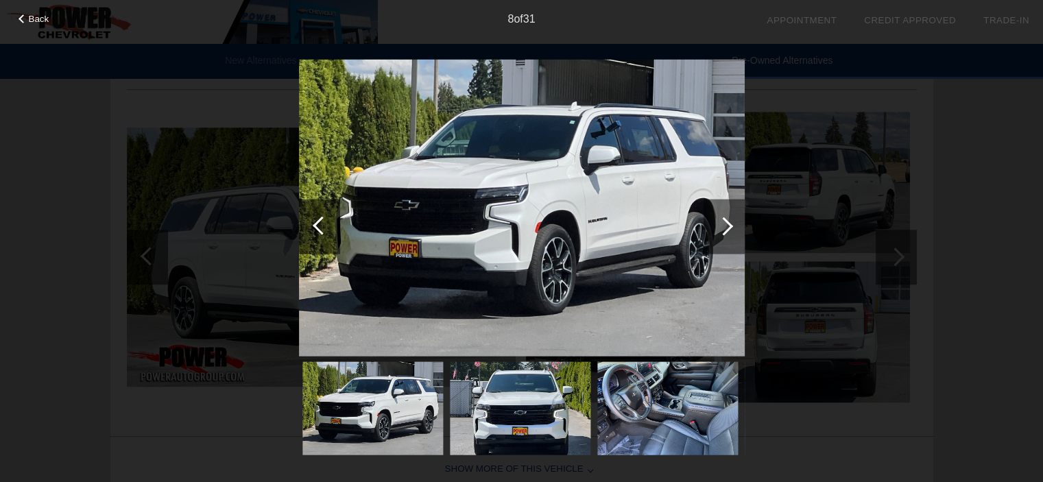
click at [727, 218] on div at bounding box center [724, 226] width 41 height 55
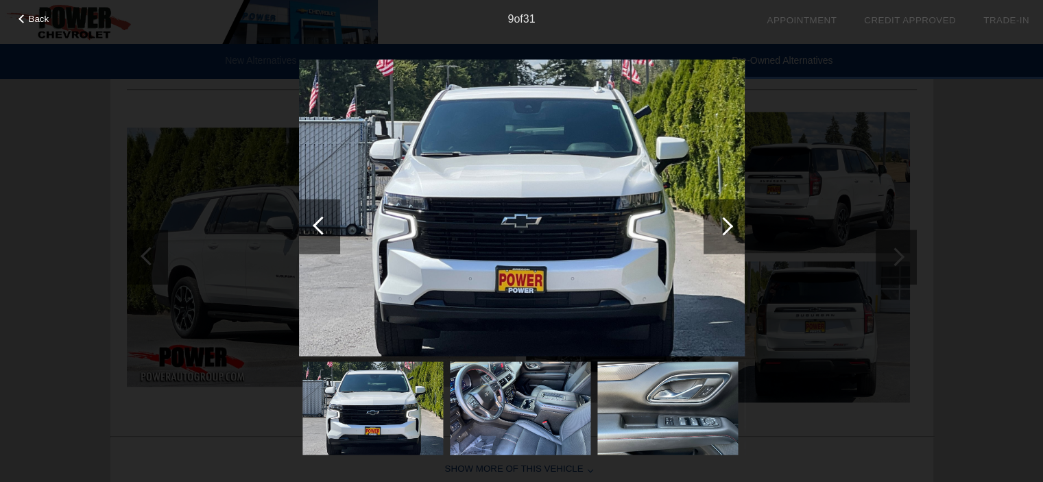
click at [727, 218] on div at bounding box center [724, 226] width 41 height 55
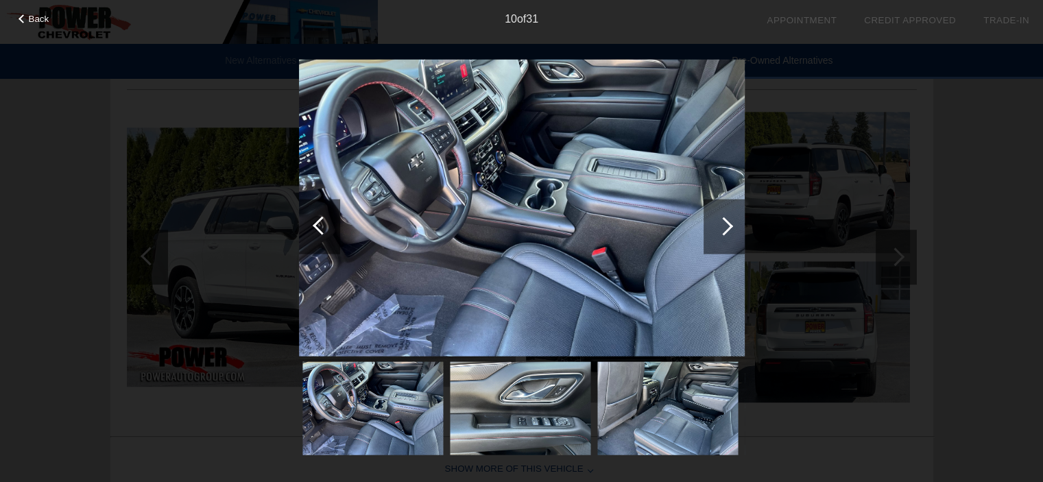
click at [724, 218] on div at bounding box center [723, 226] width 19 height 19
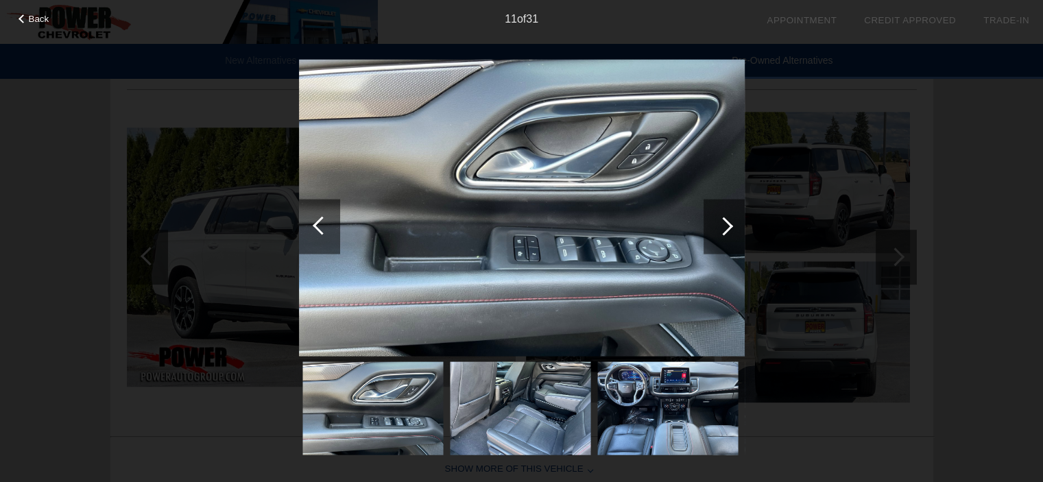
click at [724, 218] on div at bounding box center [723, 226] width 19 height 19
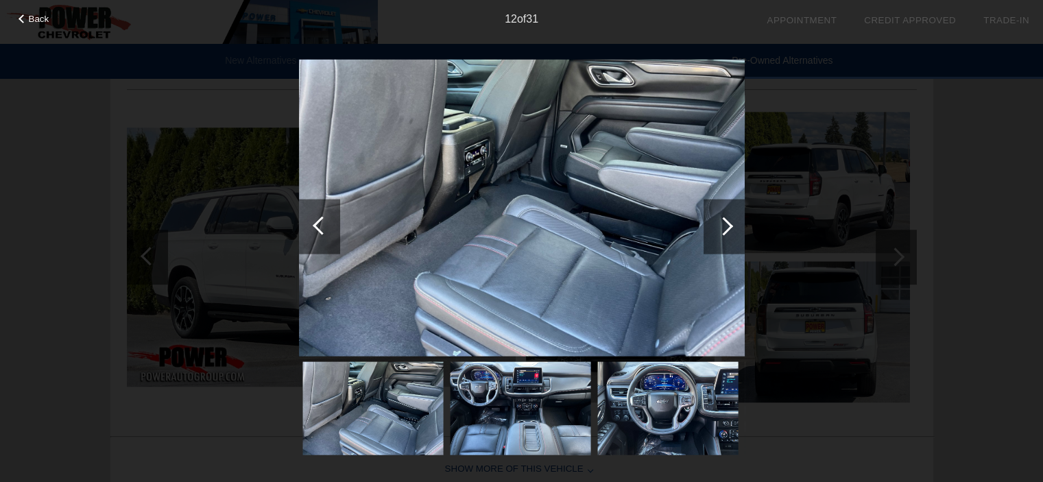
click at [724, 218] on div at bounding box center [723, 226] width 19 height 19
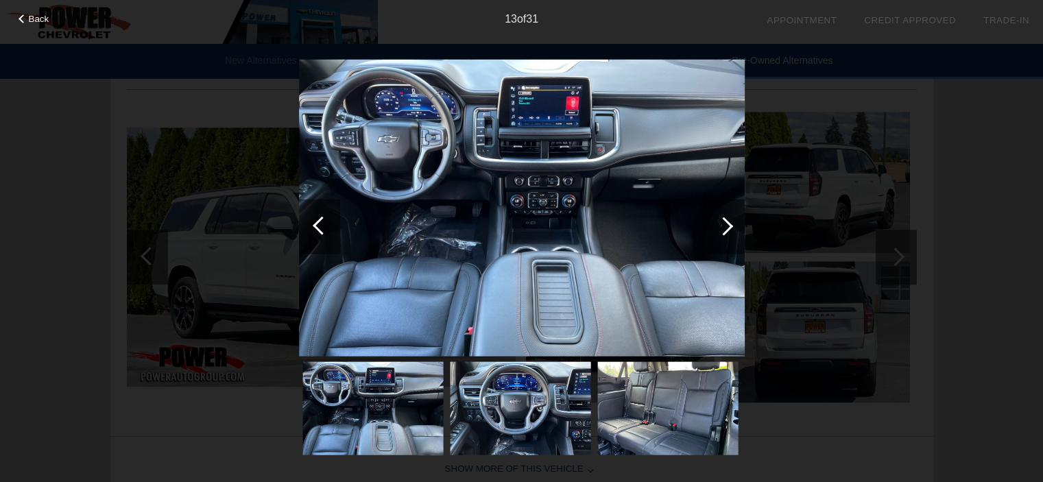
click at [724, 218] on div at bounding box center [723, 226] width 19 height 19
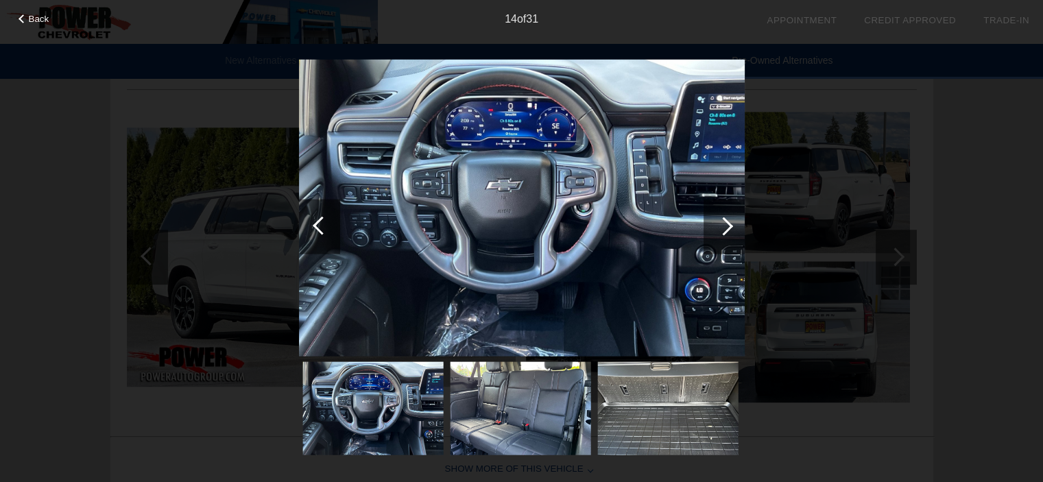
click at [724, 218] on div at bounding box center [723, 226] width 19 height 19
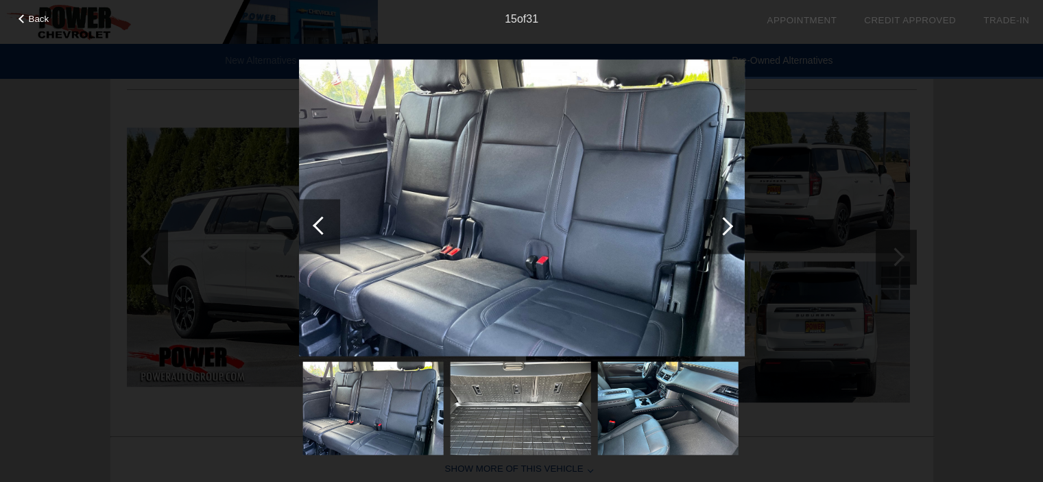
click at [724, 218] on div at bounding box center [723, 226] width 19 height 19
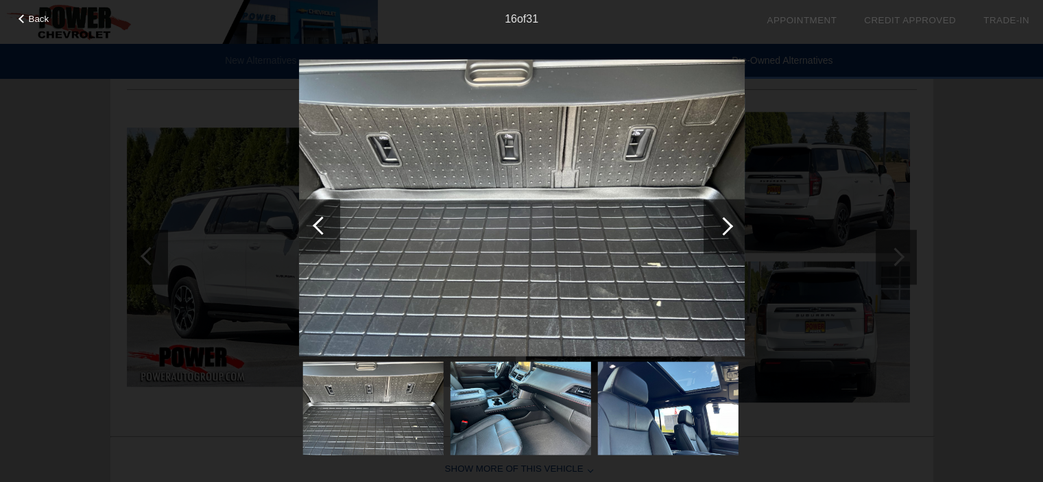
click at [724, 218] on div at bounding box center [723, 226] width 19 height 19
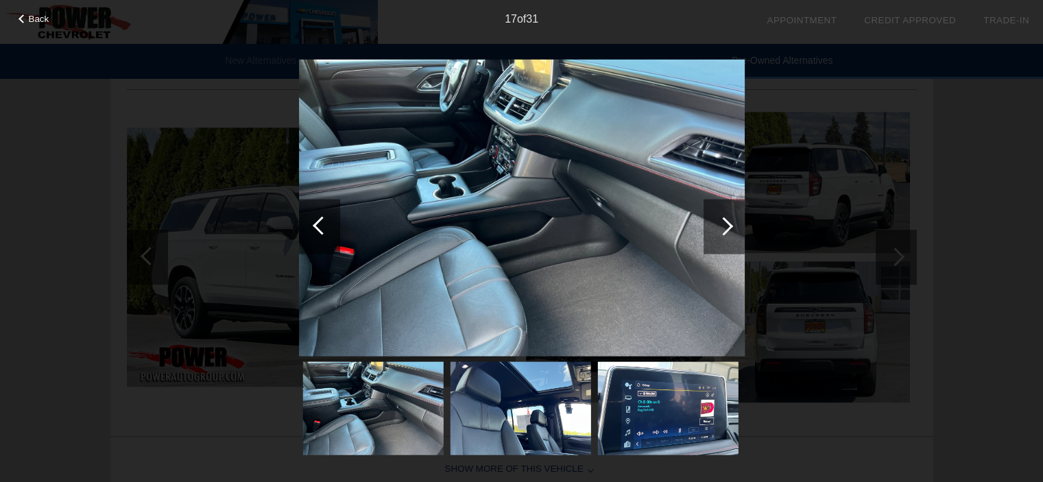
click at [724, 218] on div at bounding box center [723, 226] width 19 height 19
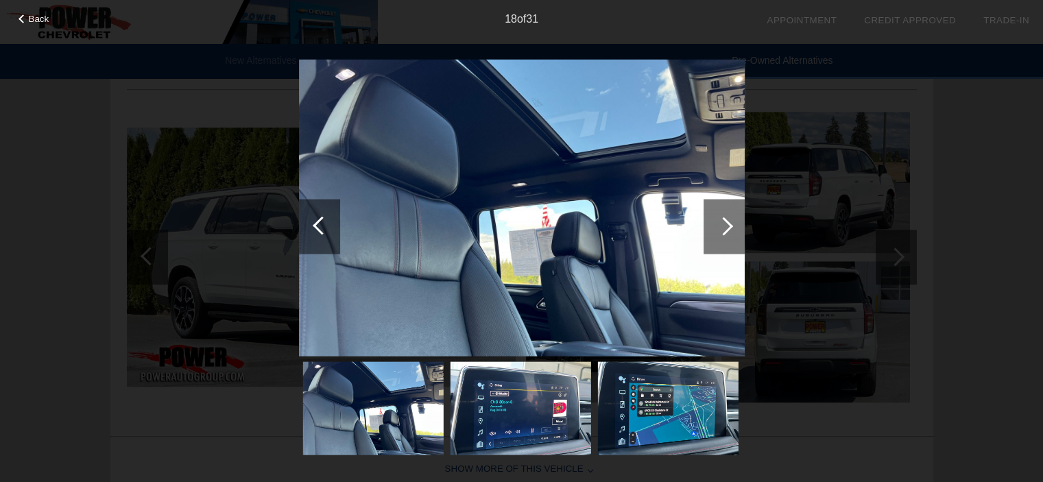
click at [724, 218] on div at bounding box center [723, 226] width 19 height 19
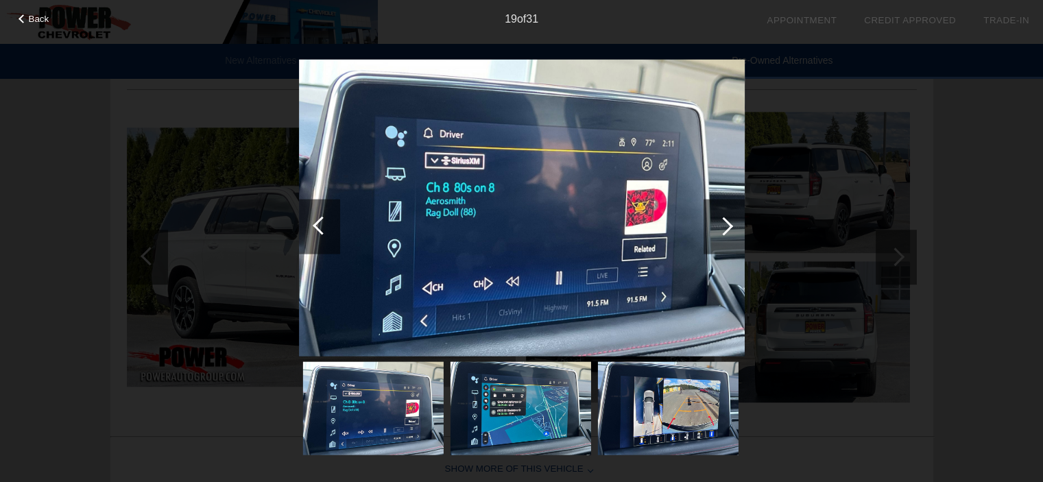
click at [32, 15] on span "Back" at bounding box center [39, 19] width 21 height 10
